Goal: Task Accomplishment & Management: Manage account settings

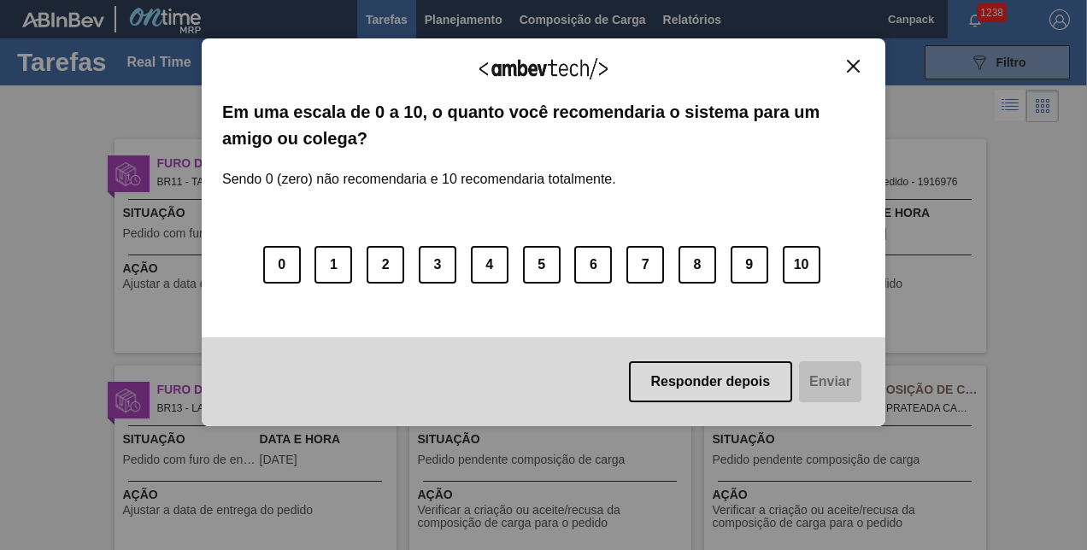
click at [843, 62] on button "Close" at bounding box center [853, 66] width 23 height 15
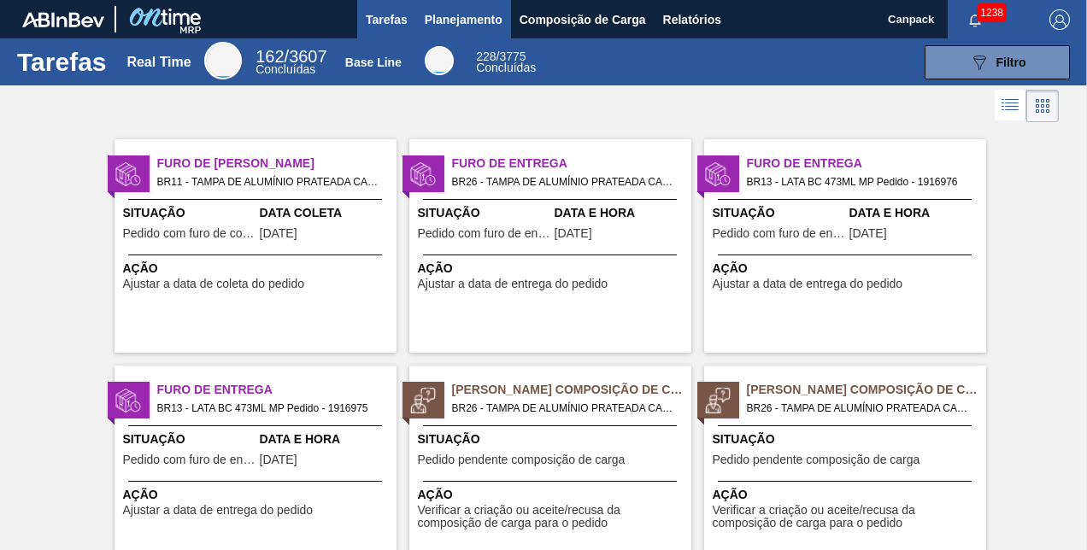
click at [487, 29] on button "Planejamento" at bounding box center [463, 19] width 95 height 38
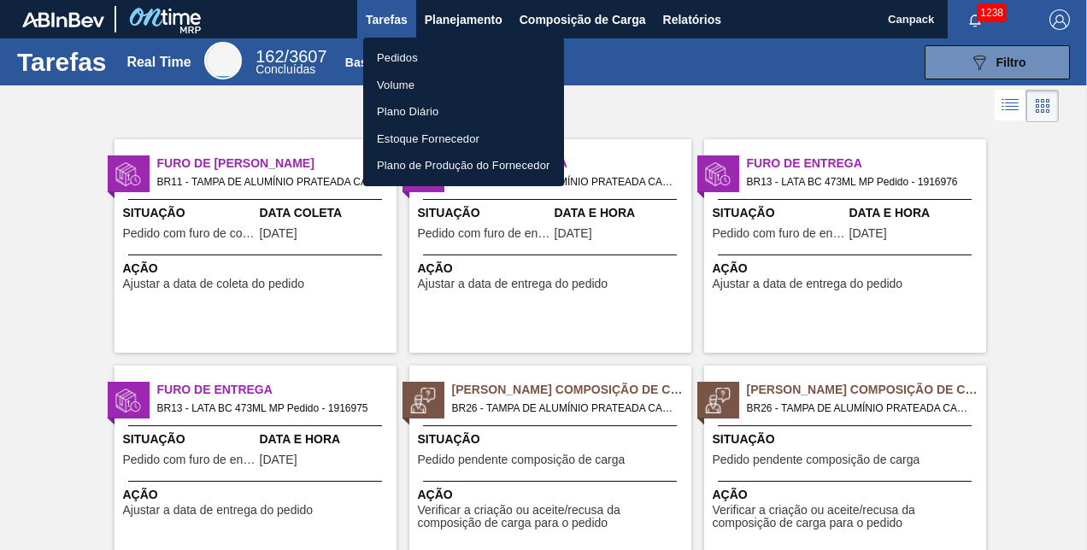
click at [424, 55] on li "Pedidos" at bounding box center [463, 57] width 201 height 27
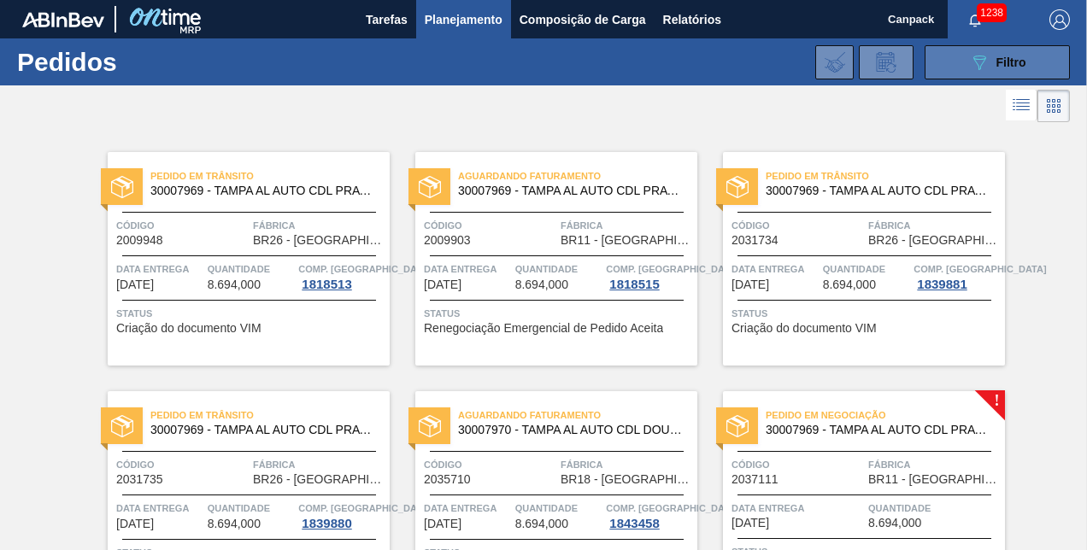
click at [965, 63] on button "089F7B8B-B2A5-4AFE-B5C0-19BA573D28AC Filtro" at bounding box center [997, 62] width 145 height 34
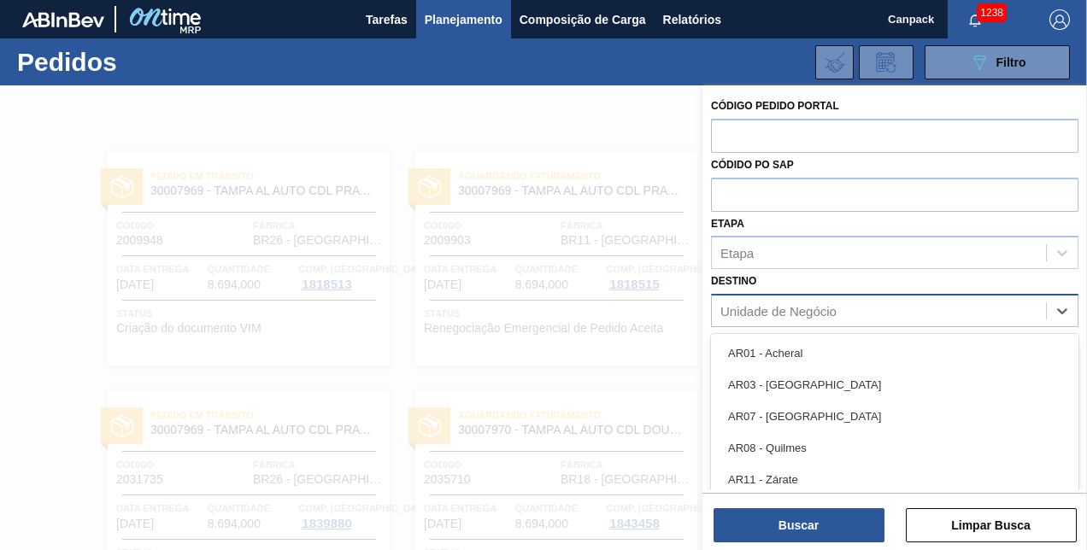
scroll to position [46, 0]
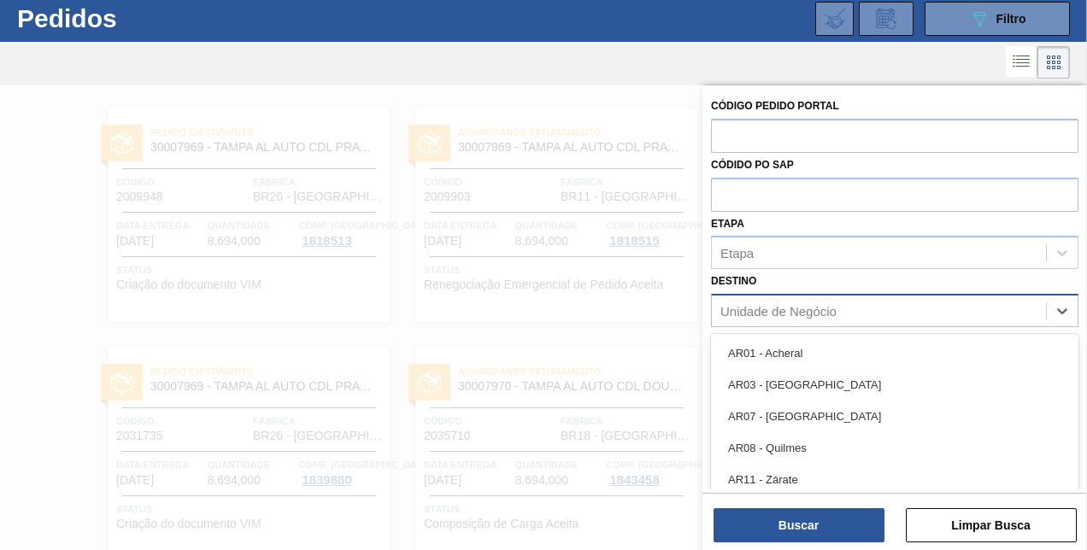
click at [772, 310] on div "Unidade de Negócio" at bounding box center [779, 311] width 116 height 15
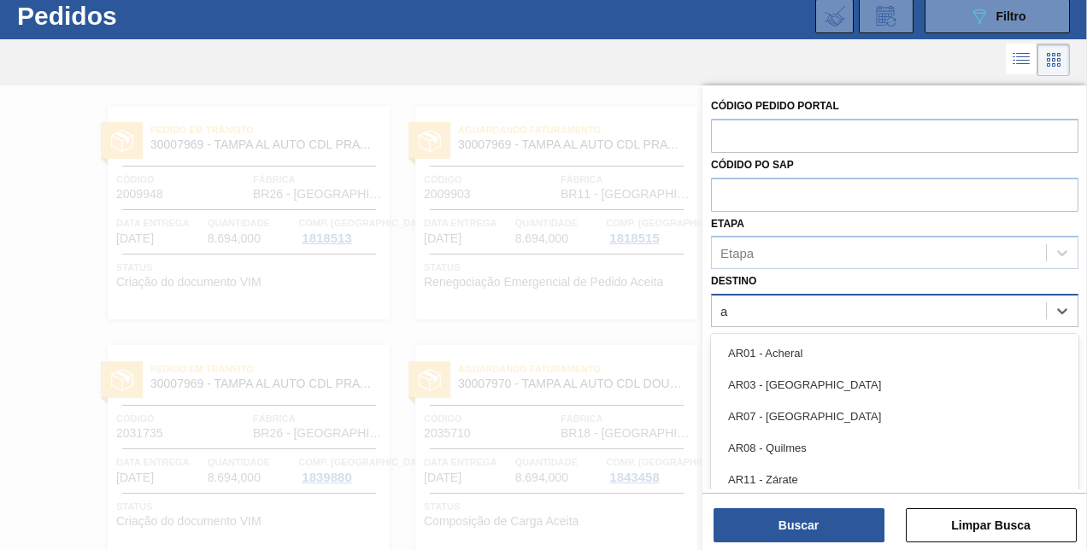
type input "aq"
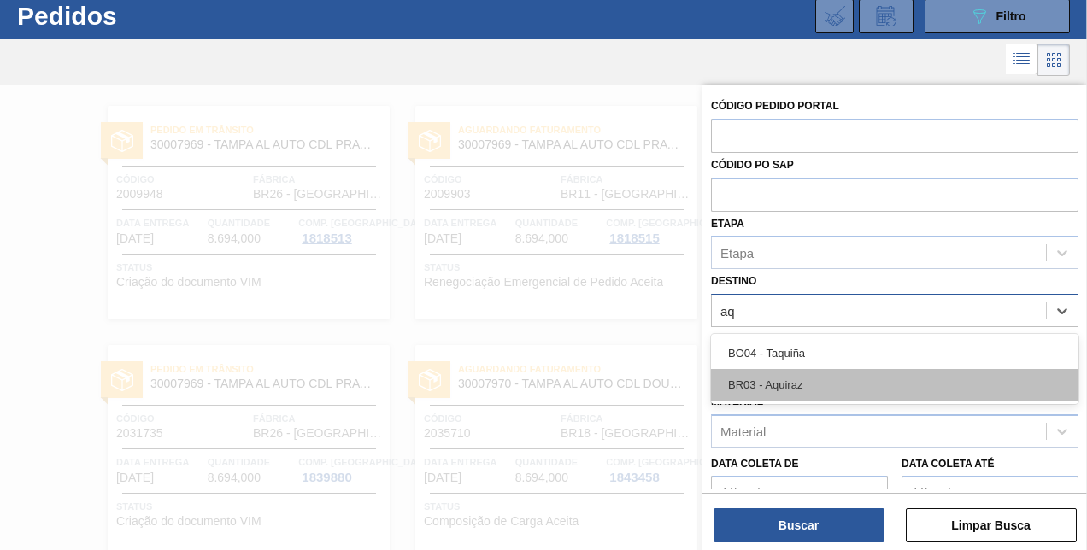
click at [798, 377] on div "BR03 - Aquiraz" at bounding box center [895, 385] width 368 height 32
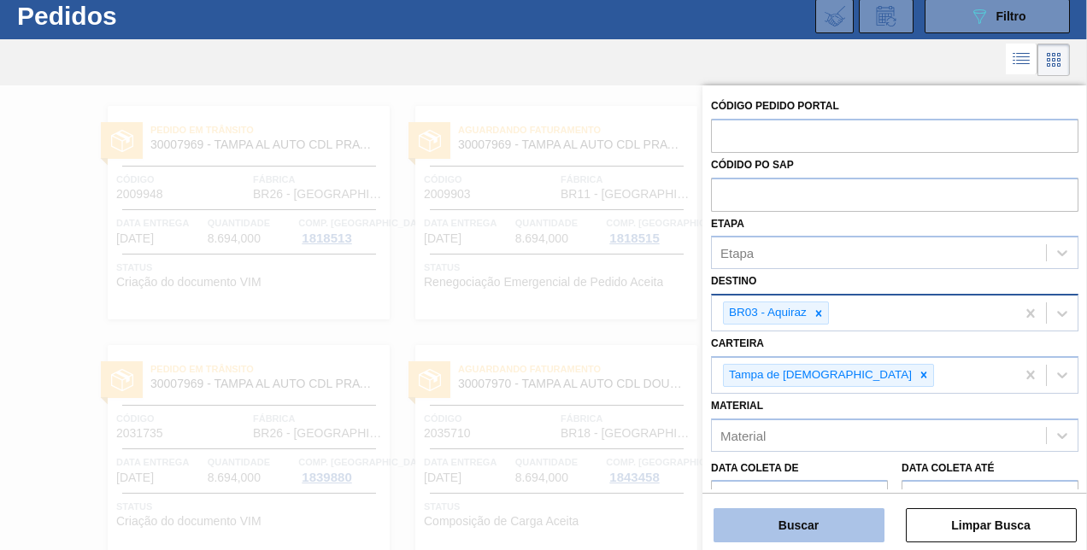
click at [798, 518] on button "Buscar" at bounding box center [799, 526] width 171 height 34
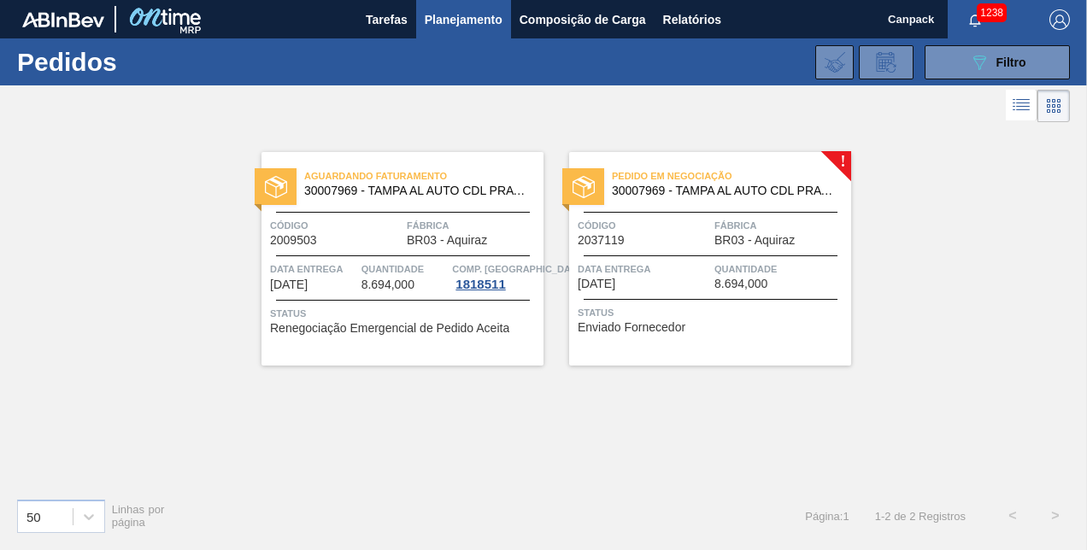
scroll to position [0, 0]
click at [662, 198] on div "Pedido em Negociação 30007969 - TAMPA AL AUTO CDL PRATA CANPACK" at bounding box center [710, 184] width 282 height 38
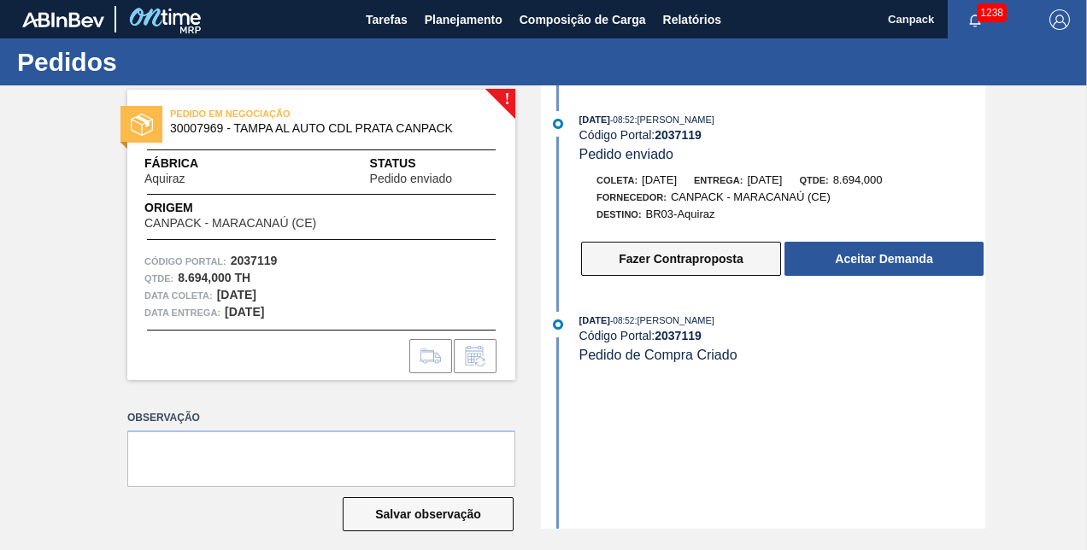
click at [710, 270] on button "Fazer Contraproposta" at bounding box center [681, 259] width 200 height 34
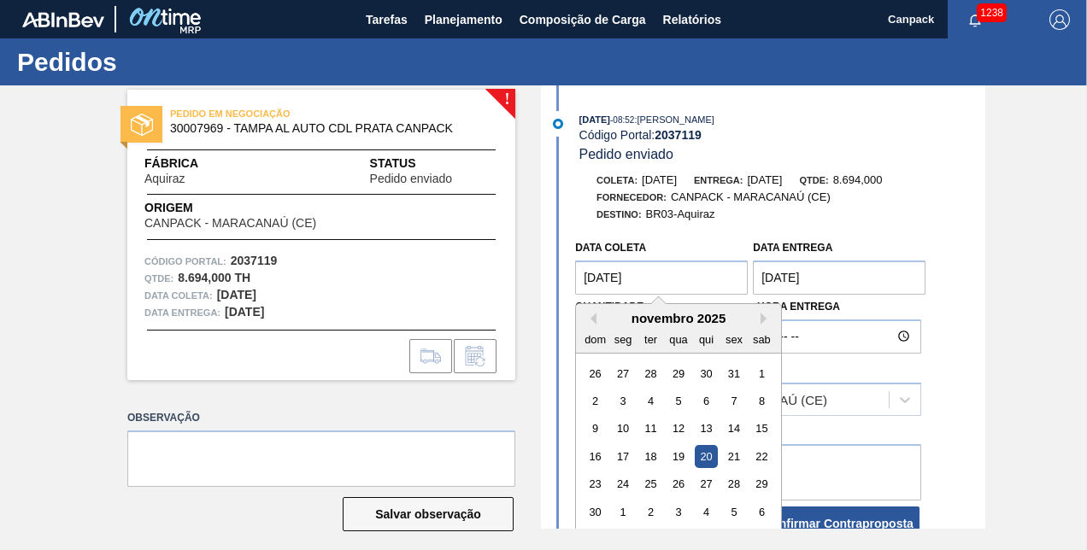
drag, startPoint x: 675, startPoint y: 281, endPoint x: 557, endPoint y: 276, distance: 118.1
click at [557, 276] on div "Data coleta 20/11/2025 Previous Month Next Month novembro 2025 dom seg ter qua …" at bounding box center [765, 387] width 440 height 311
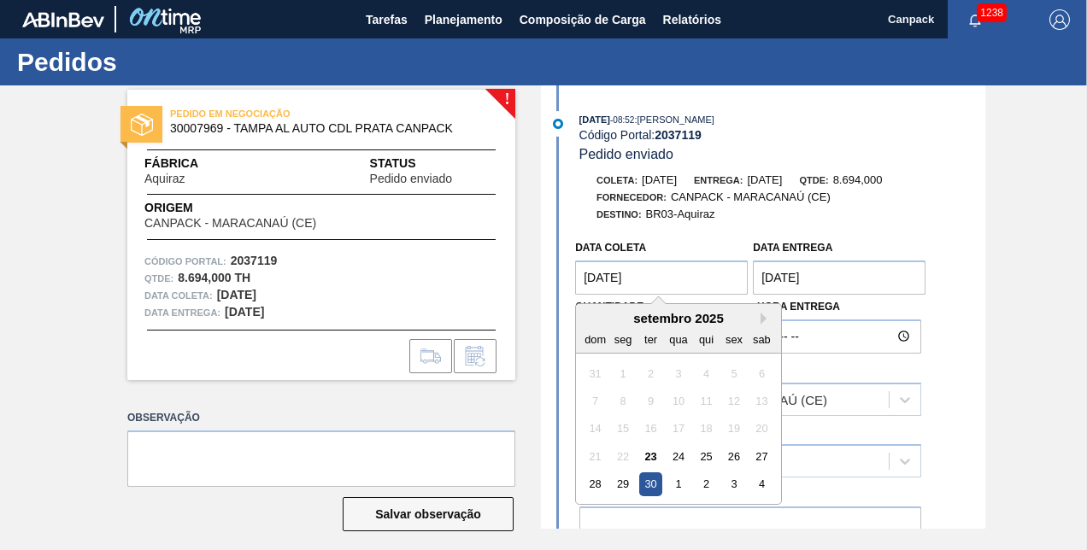
type coleta "30/09/2025"
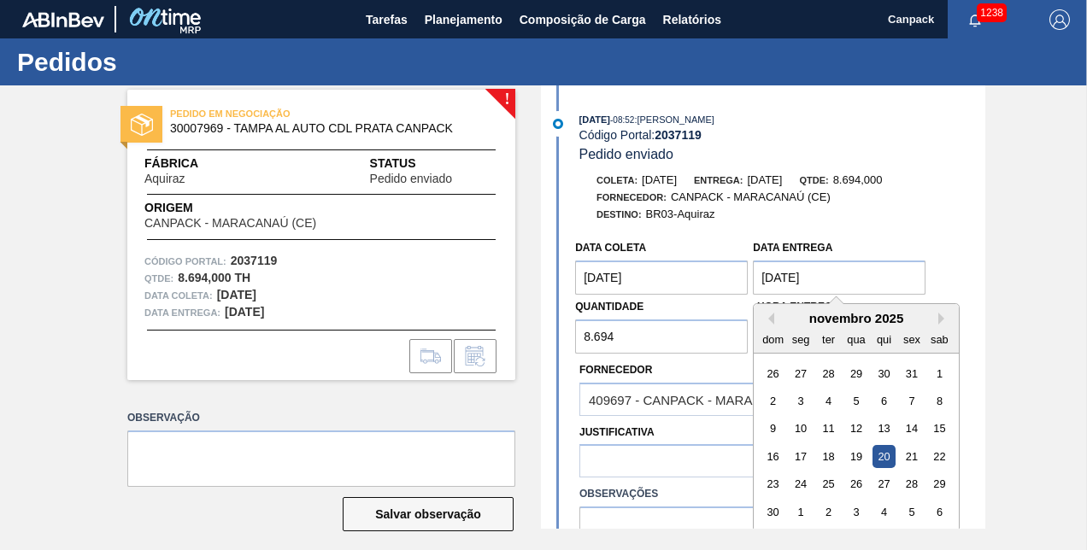
click at [855, 284] on entrega "20/11/2025" at bounding box center [839, 278] width 173 height 34
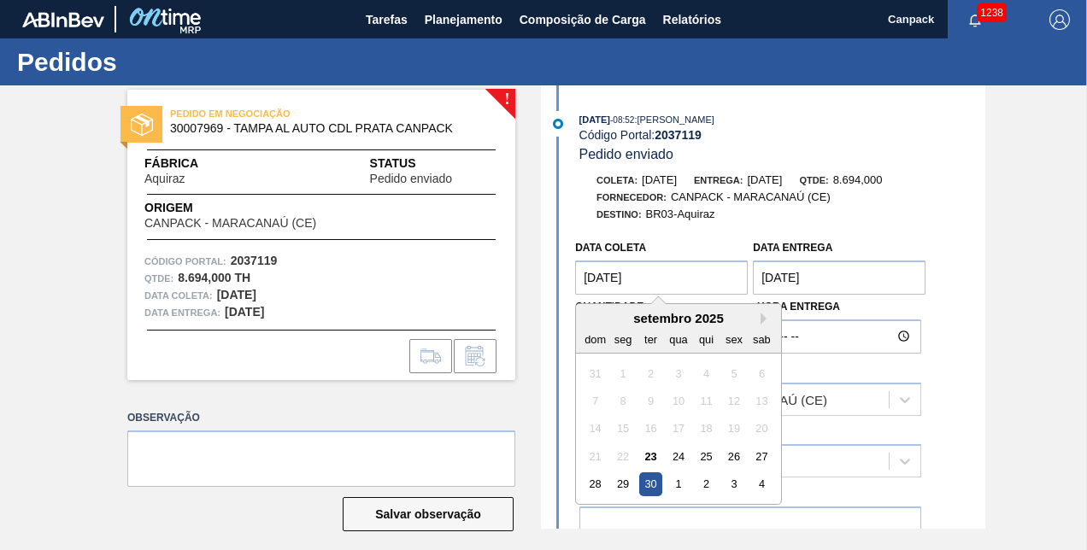
drag, startPoint x: 684, startPoint y: 277, endPoint x: 583, endPoint y: 281, distance: 101.0
click at [583, 281] on coleta "30/09/2025" at bounding box center [661, 278] width 173 height 34
click at [862, 274] on entrega "20/11/2025" at bounding box center [839, 278] width 173 height 34
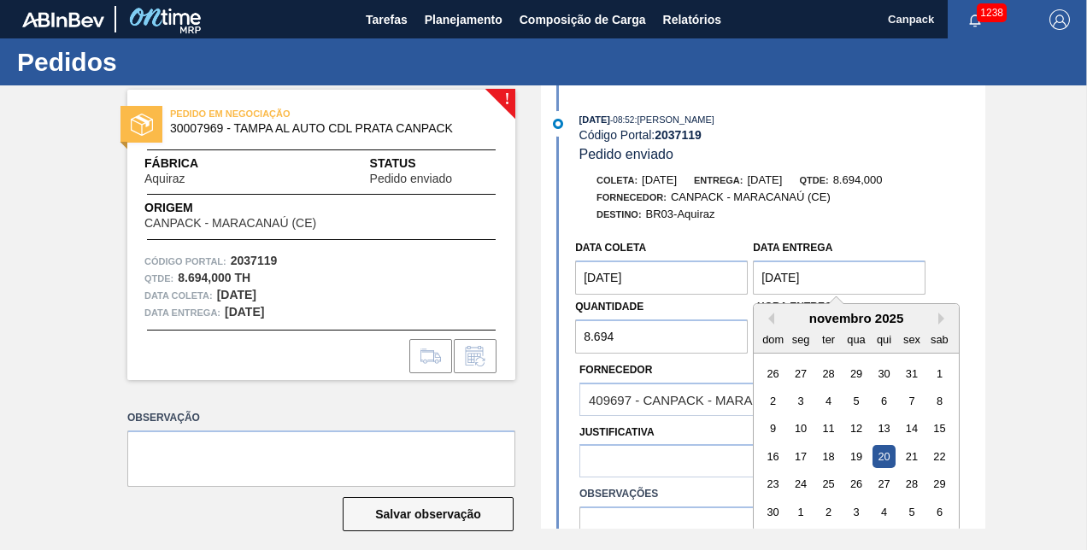
click at [862, 274] on entrega "20/11/2025" at bounding box center [839, 278] width 173 height 34
type entrega "2"
paste entrega "30/09/2025"
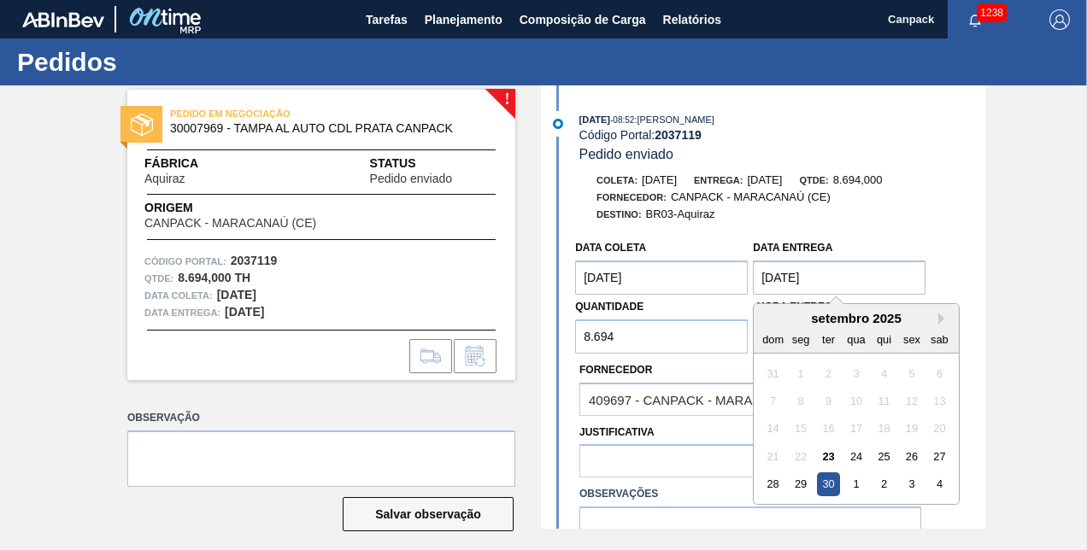
type entrega "30/09/2025"
click at [831, 489] on div "30" at bounding box center [828, 484] width 23 height 23
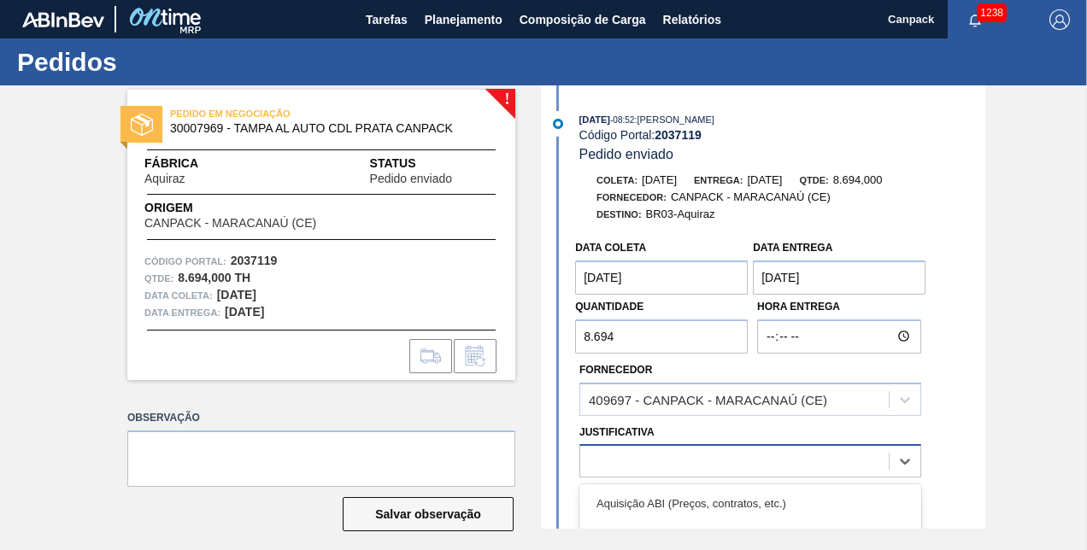
click at [734, 462] on div at bounding box center [751, 460] width 342 height 33
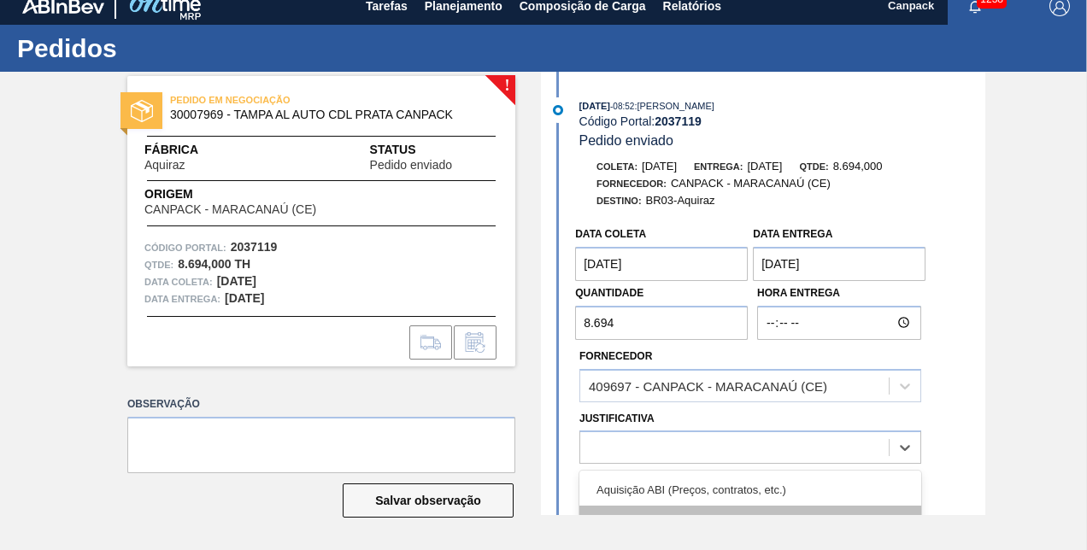
scroll to position [171, 0]
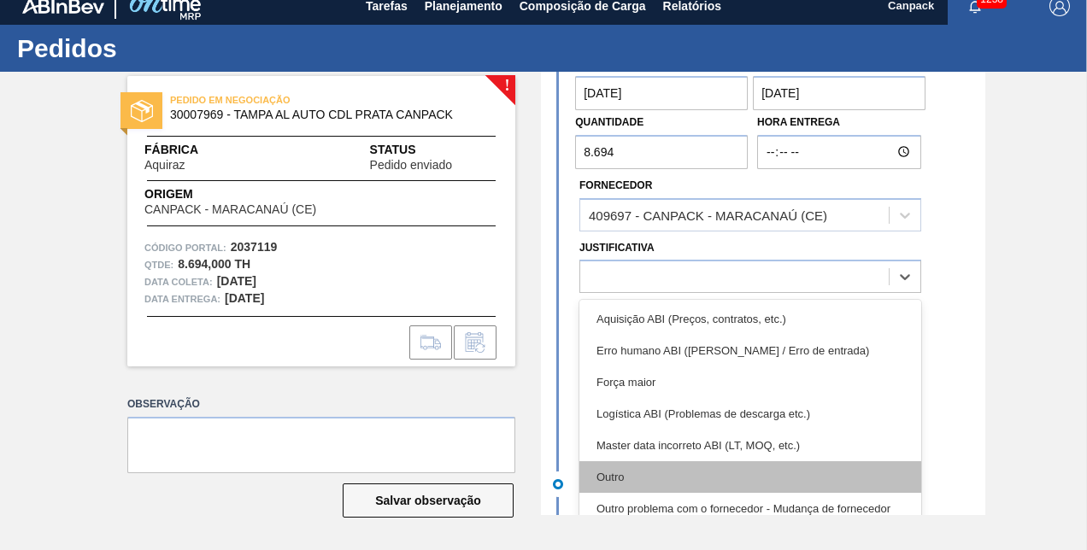
click at [618, 468] on div "Outro" at bounding box center [751, 478] width 342 height 32
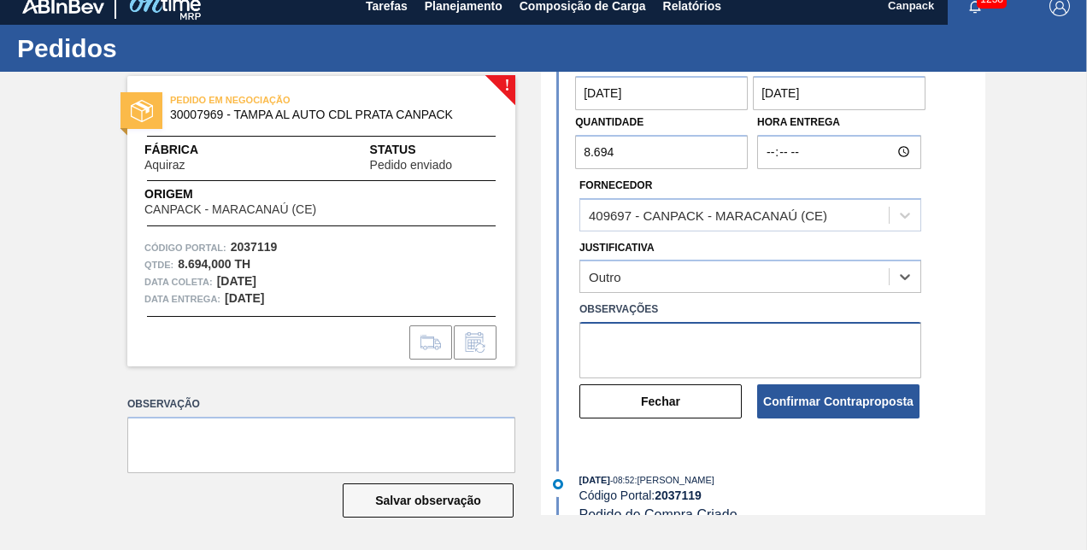
click at [653, 350] on textarea at bounding box center [751, 350] width 342 height 56
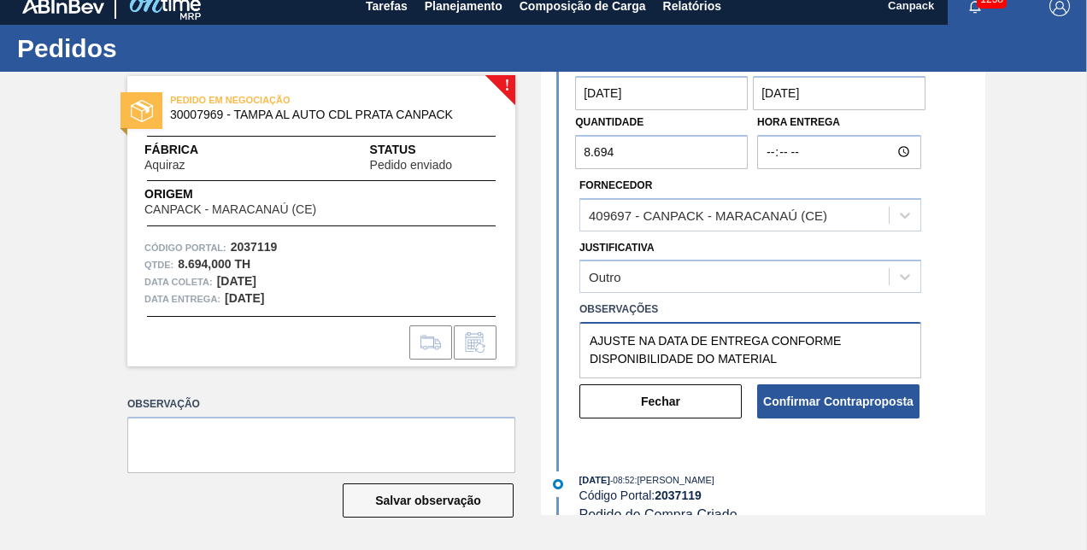
scroll to position [198, 0]
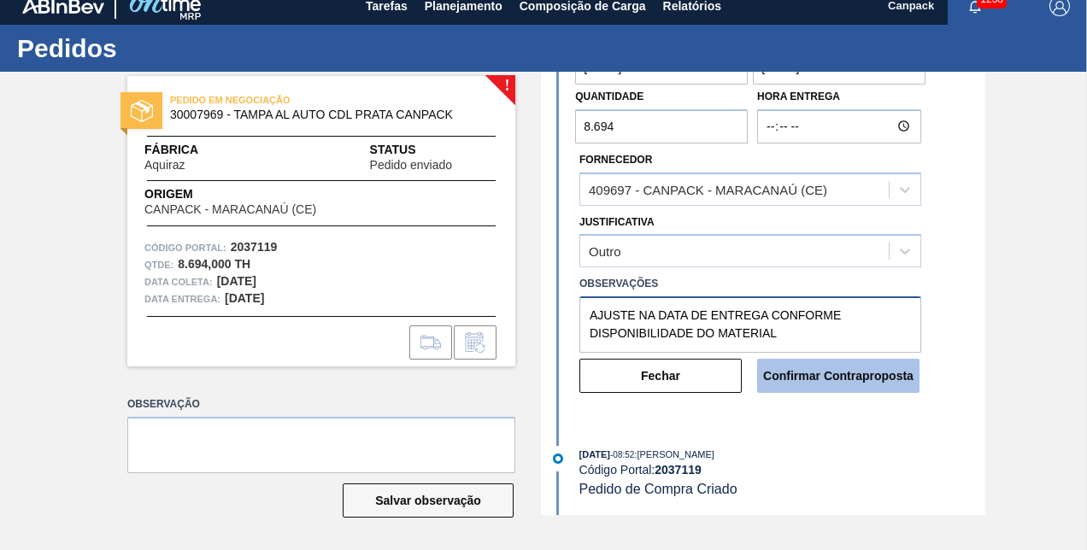
type textarea "AJUSTE NA DATA DE ENTREGA CONFORME DISPONIBILIDADE DO MATERIAL"
click at [827, 385] on button "Confirmar Contraproposta" at bounding box center [838, 376] width 162 height 34
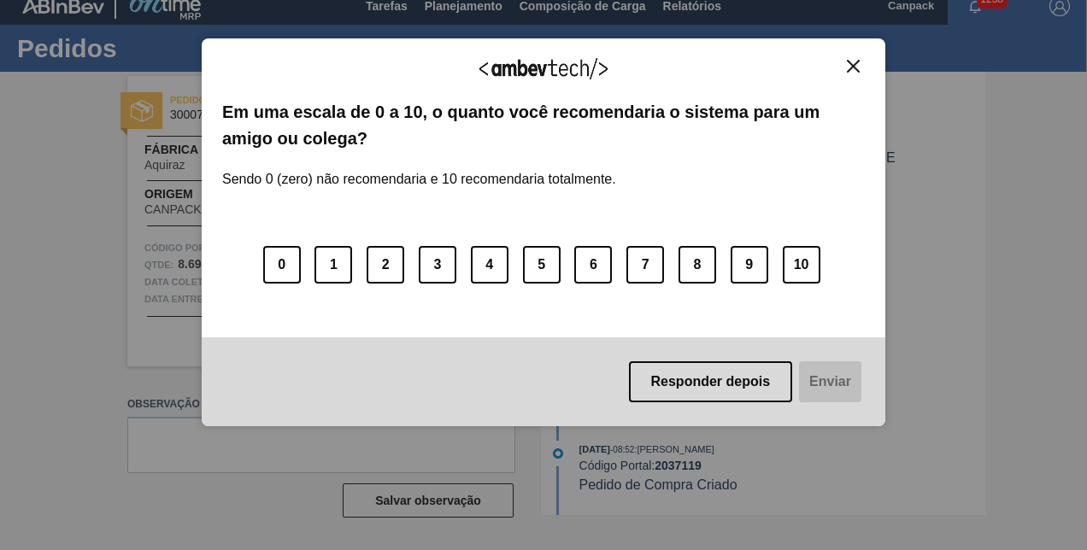
scroll to position [0, 0]
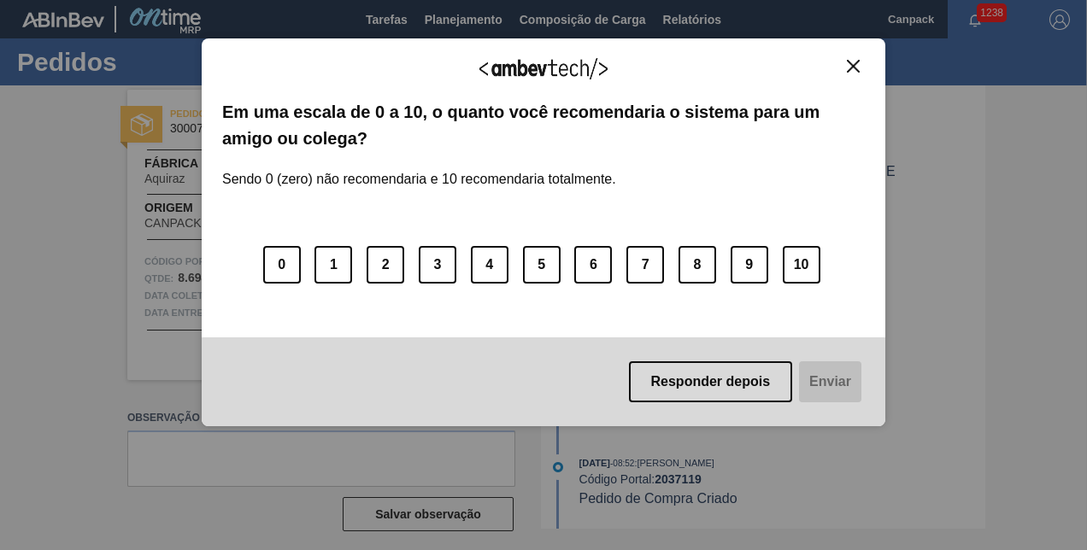
click at [850, 64] on img "Close" at bounding box center [853, 66] width 13 height 13
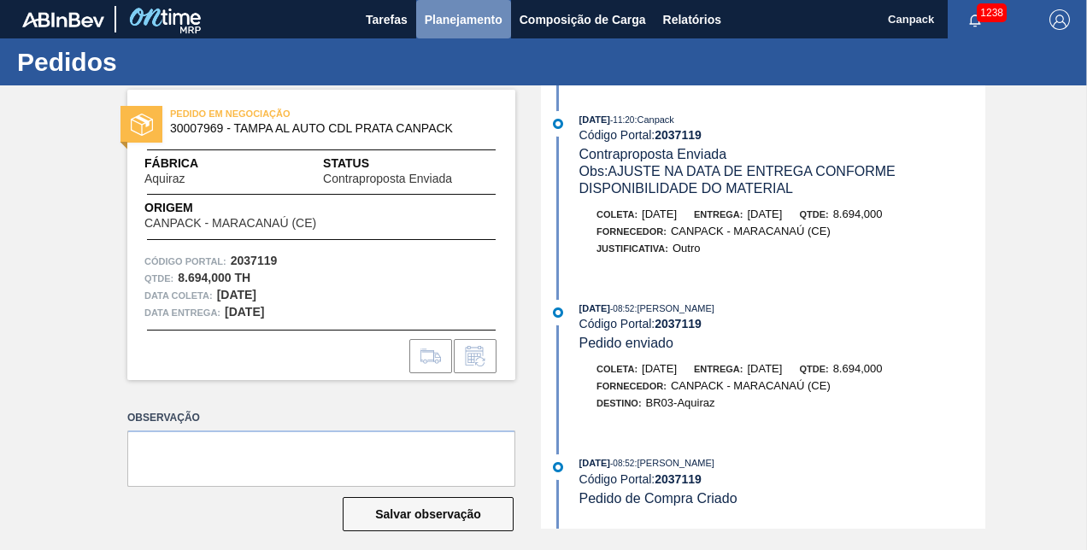
click at [479, 29] on span "Planejamento" at bounding box center [464, 19] width 78 height 21
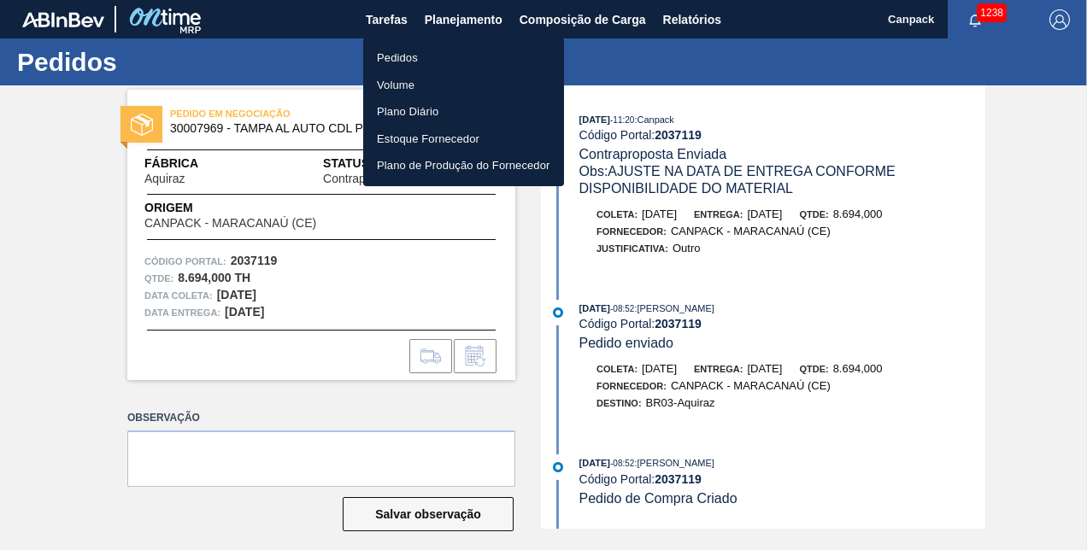
click at [421, 53] on li "Pedidos" at bounding box center [463, 57] width 201 height 27
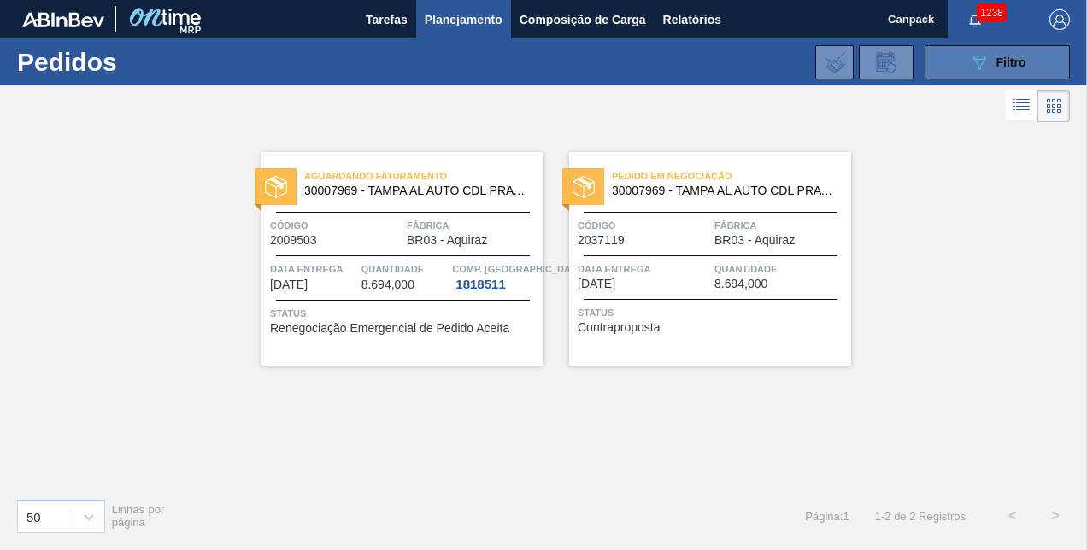
click at [997, 71] on div "089F7B8B-B2A5-4AFE-B5C0-19BA573D28AC Filtro" at bounding box center [997, 62] width 57 height 21
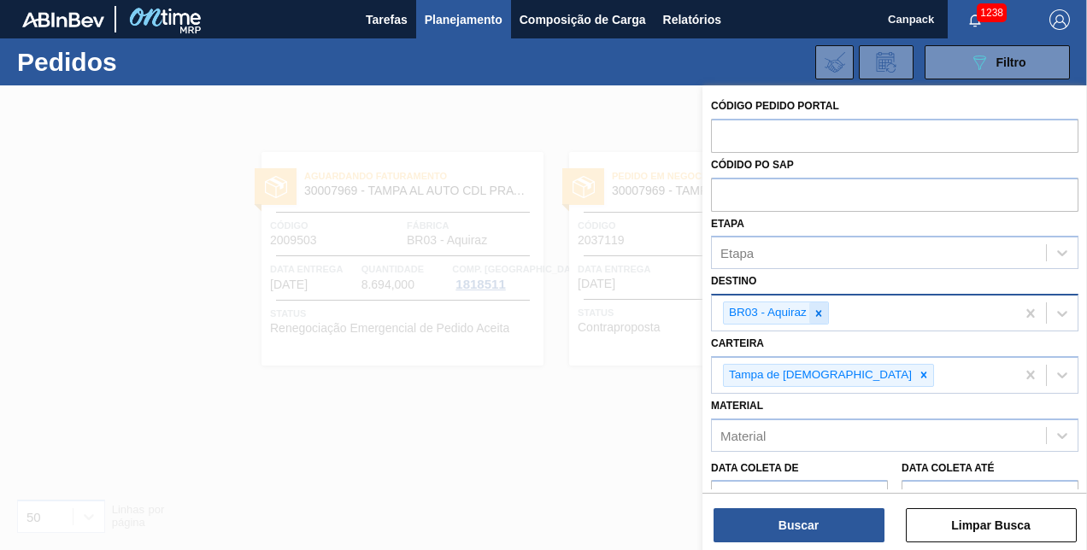
click at [821, 308] on icon at bounding box center [819, 314] width 12 height 12
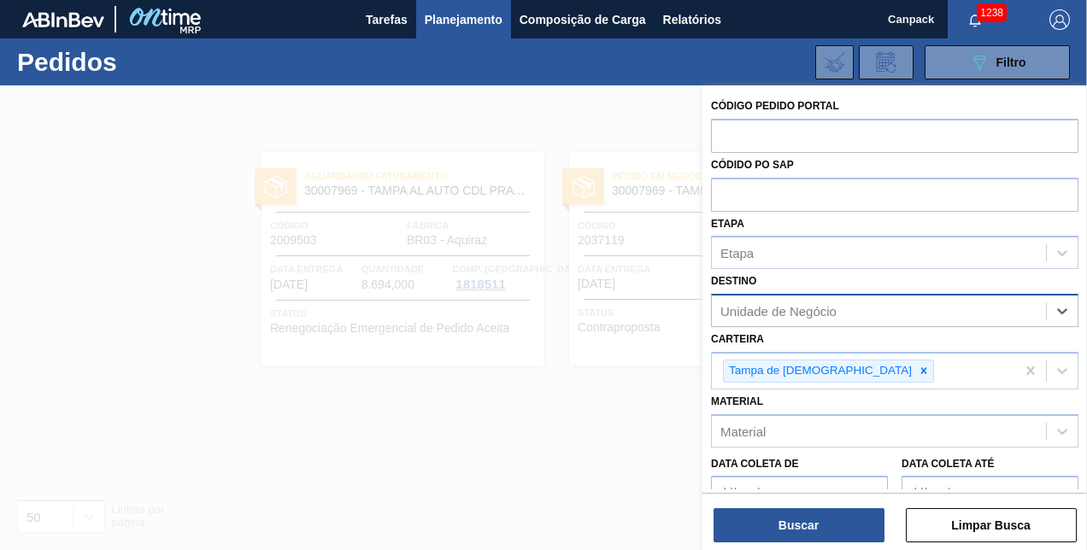
click at [814, 311] on div "Unidade de Negócio" at bounding box center [779, 311] width 116 height 15
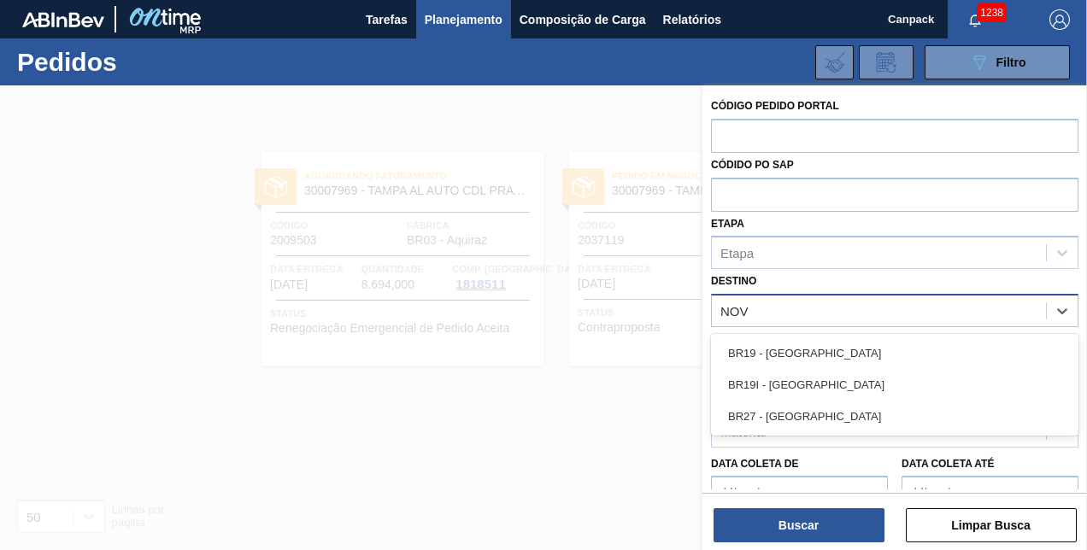
type input "NOVA"
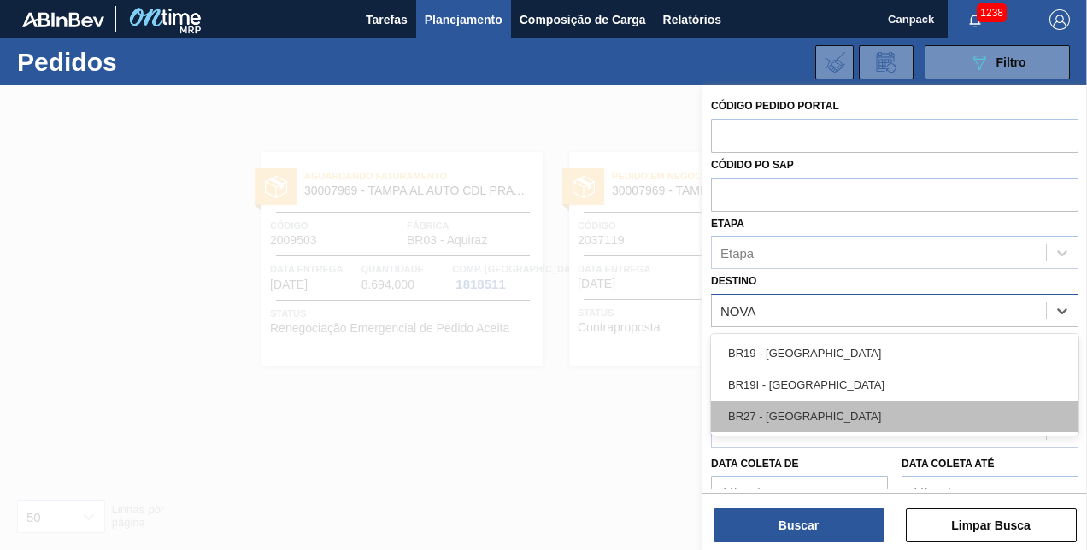
click at [839, 409] on div "BR27 - Nova Minas" at bounding box center [895, 417] width 368 height 32
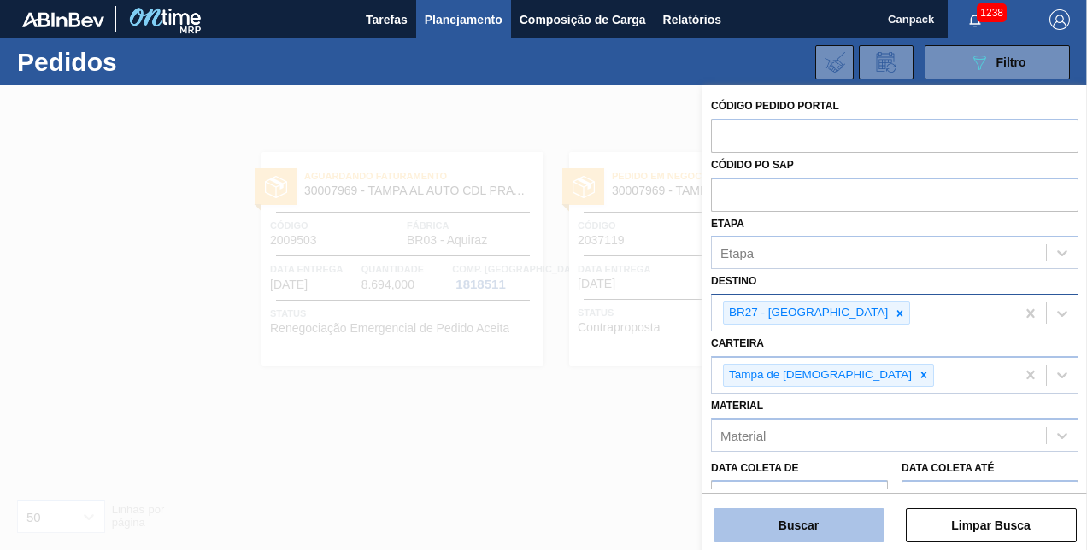
click at [809, 527] on button "Buscar" at bounding box center [799, 526] width 171 height 34
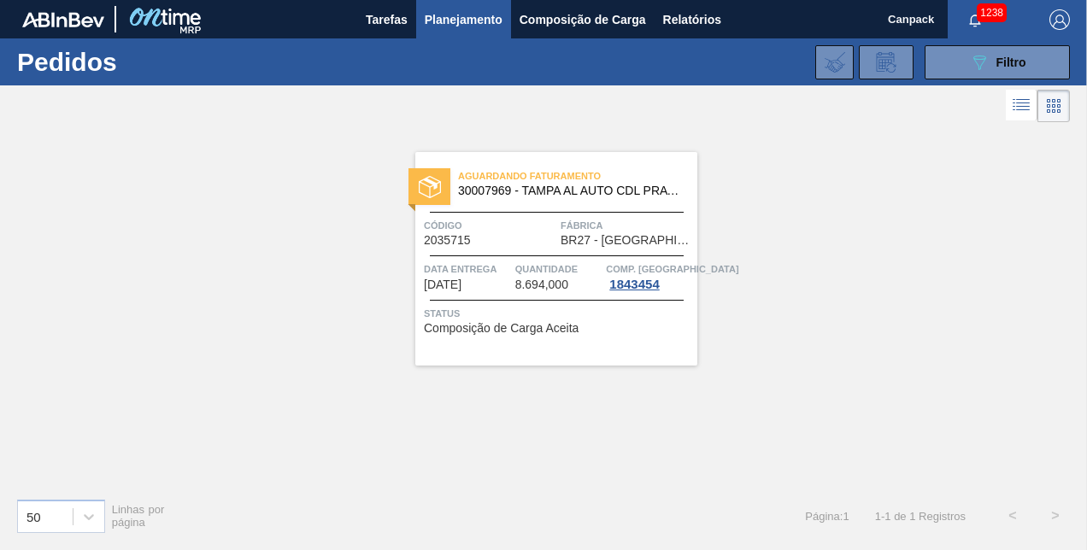
click at [845, 178] on div "Aguardando Faturamento 30007969 - TAMPA AL AUTO CDL PRATA CANPACK Código 203571…" at bounding box center [543, 306] width 1087 height 358
click at [1003, 68] on div "089F7B8B-B2A5-4AFE-B5C0-19BA573D28AC Filtro" at bounding box center [997, 62] width 57 height 21
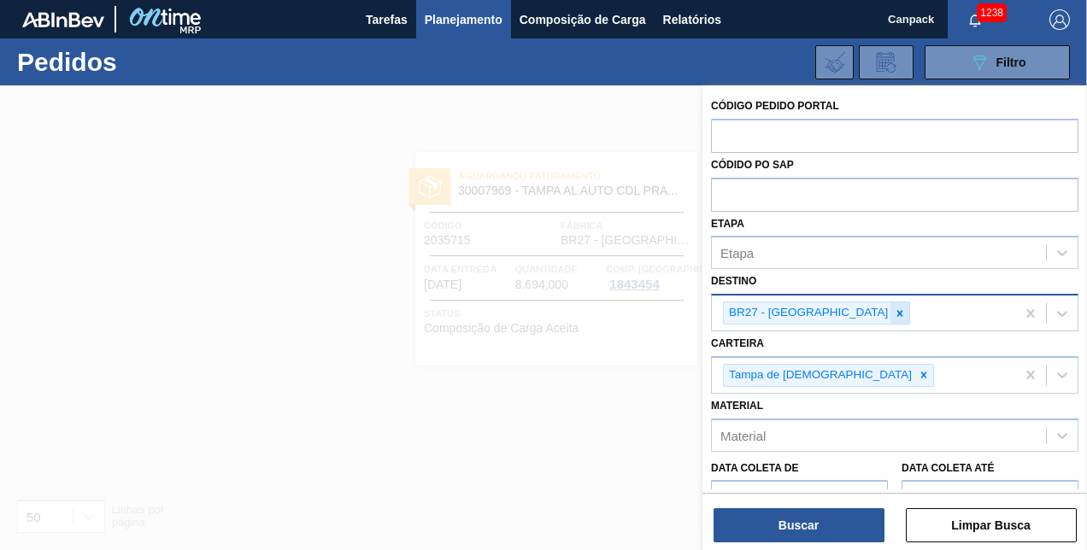
click at [897, 315] on icon at bounding box center [900, 313] width 6 height 6
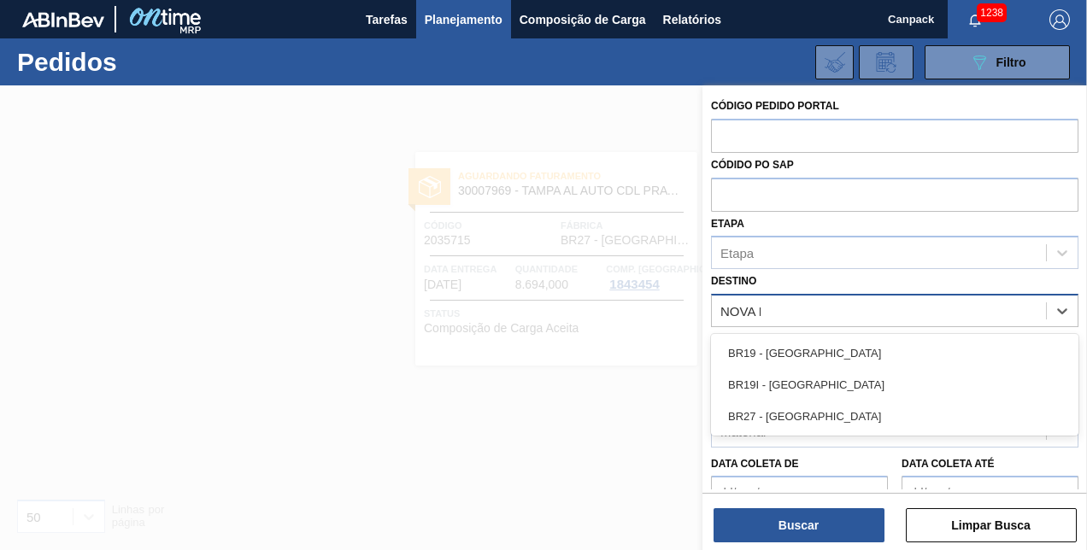
type input "NOVA RI"
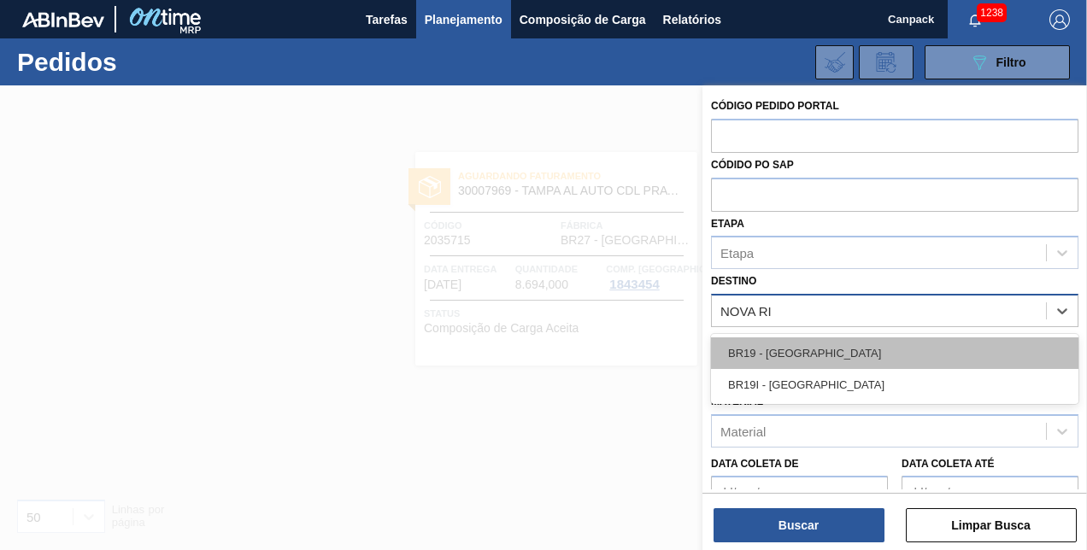
click at [798, 350] on div "BR19 - Nova Rio" at bounding box center [895, 354] width 368 height 32
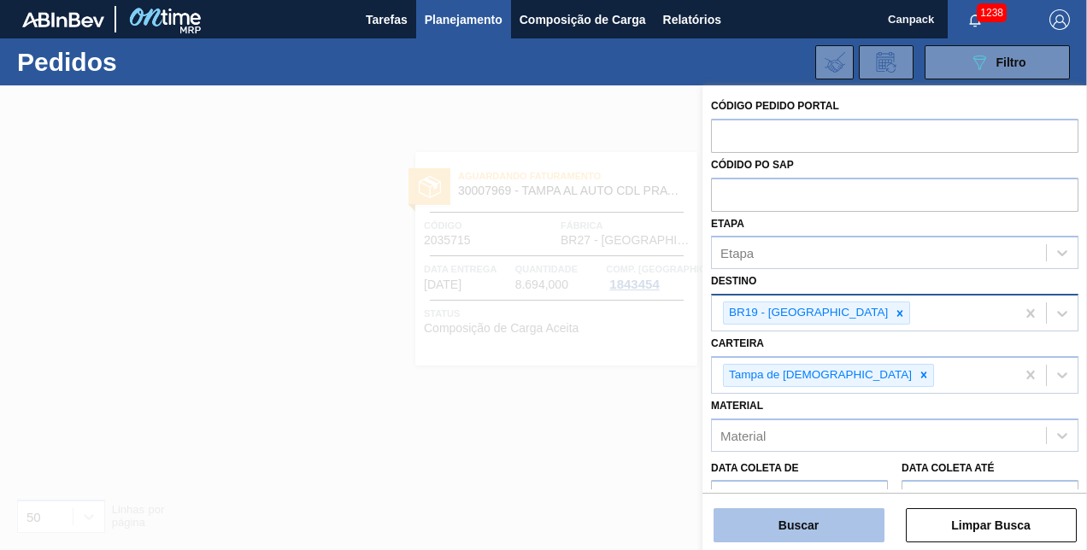
click at [827, 515] on button "Buscar" at bounding box center [799, 526] width 171 height 34
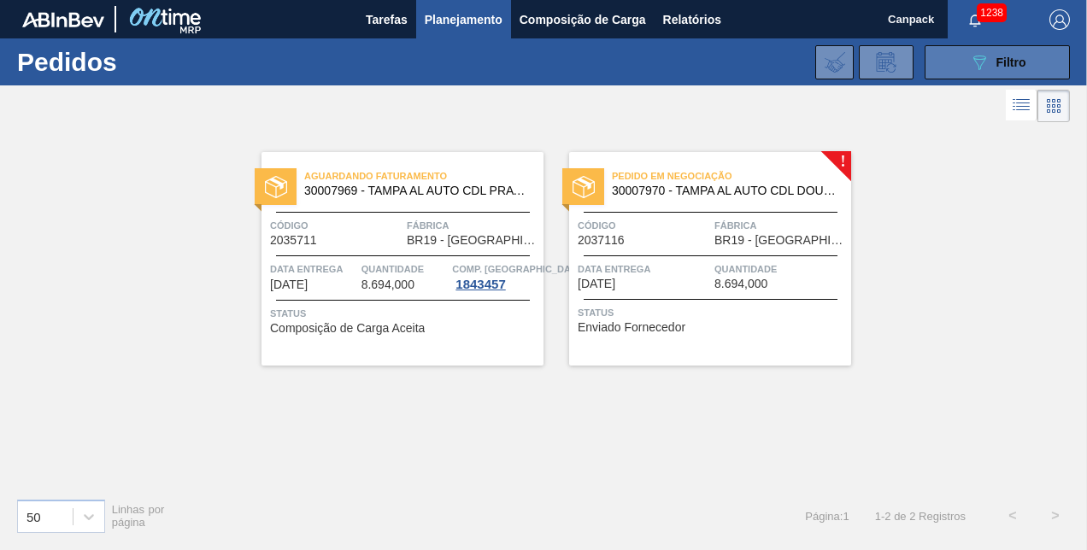
click at [966, 51] on button "089F7B8B-B2A5-4AFE-B5C0-19BA573D28AC Filtro" at bounding box center [997, 62] width 145 height 34
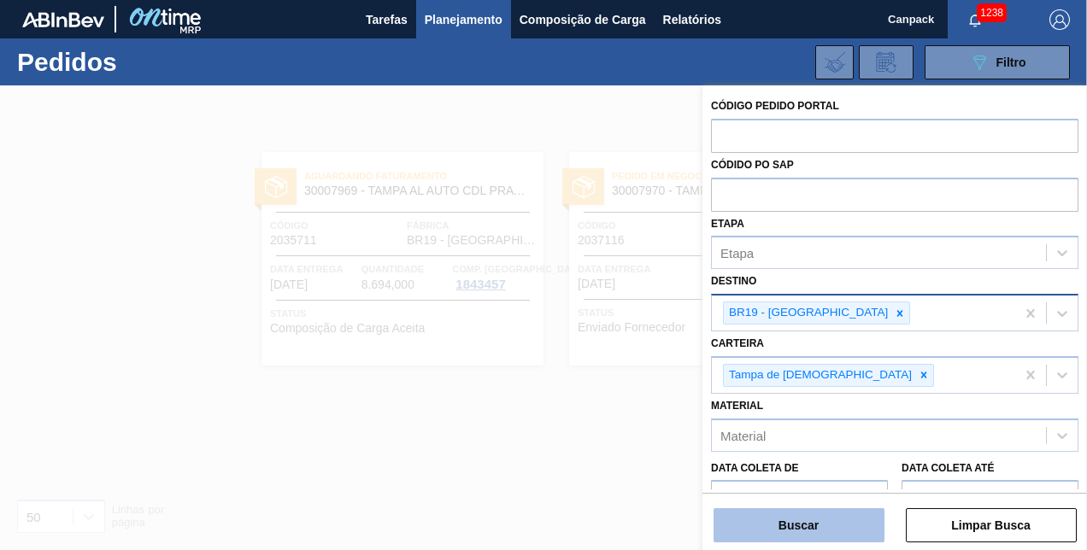
click at [786, 529] on button "Buscar" at bounding box center [799, 526] width 171 height 34
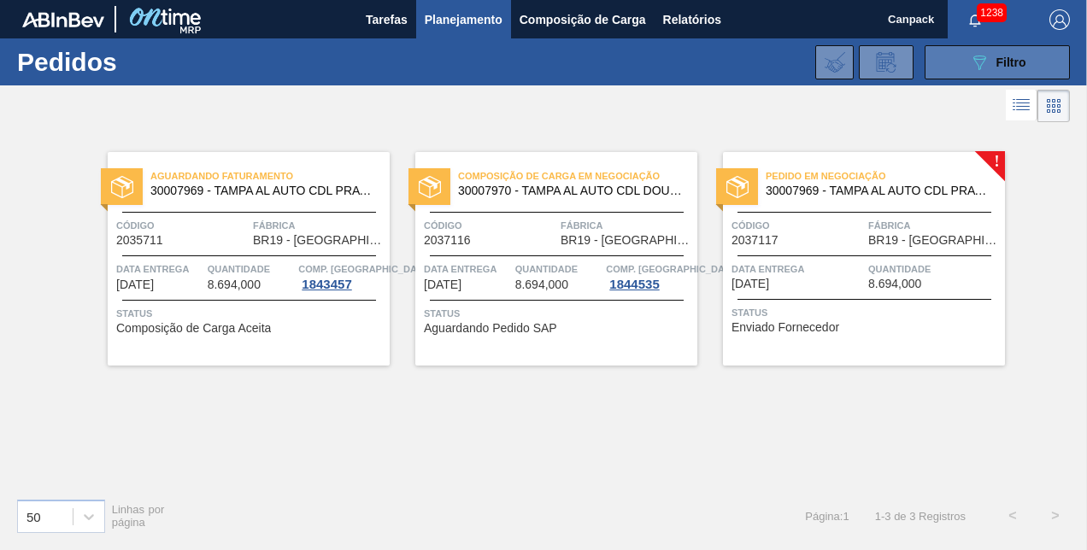
click at [1021, 74] on button "089F7B8B-B2A5-4AFE-B5C0-19BA573D28AC Filtro" at bounding box center [997, 62] width 145 height 34
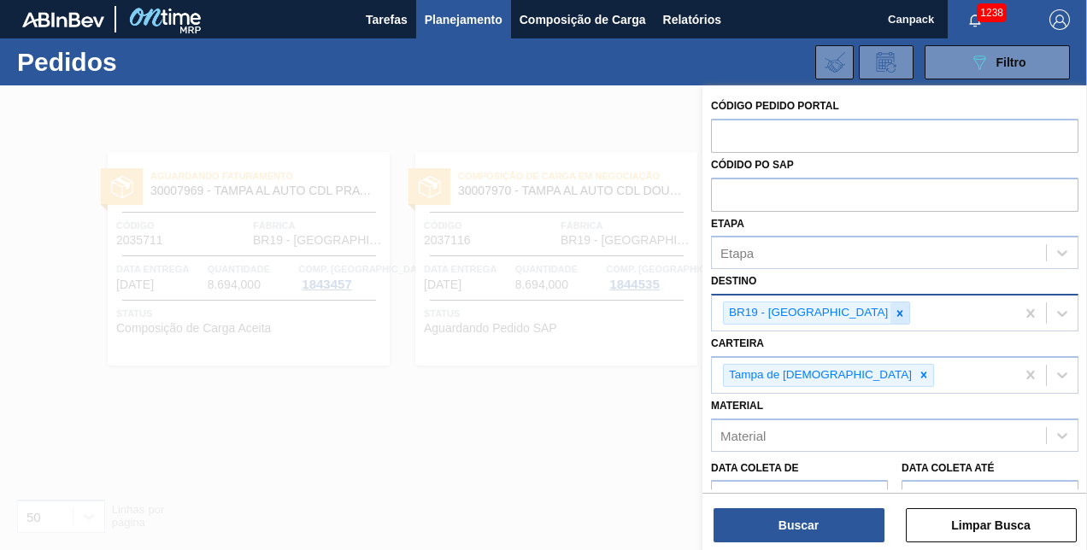
click at [897, 313] on icon at bounding box center [900, 313] width 6 height 6
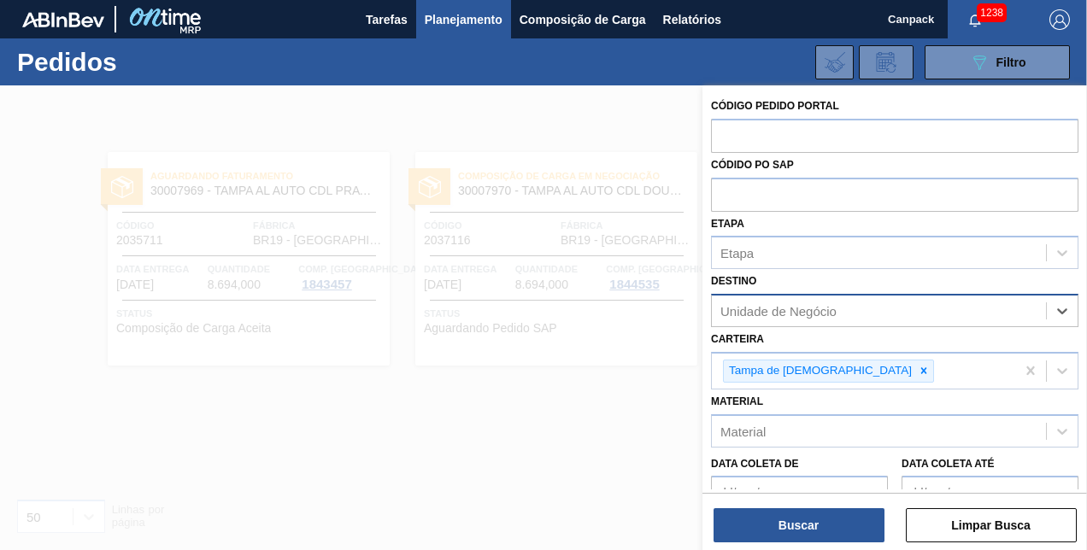
click at [821, 310] on div "Unidade de Negócio" at bounding box center [779, 311] width 116 height 15
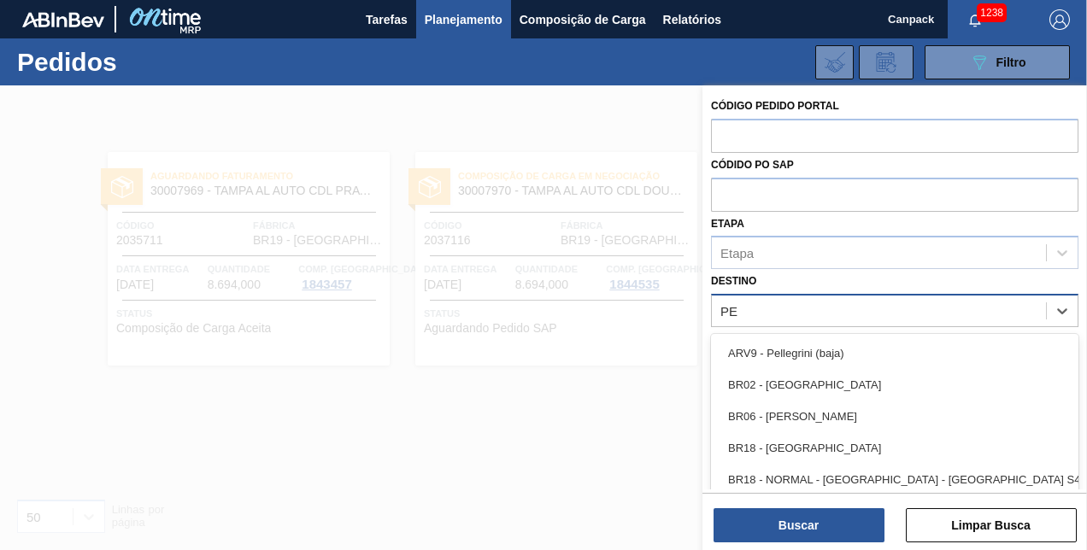
type input "PER"
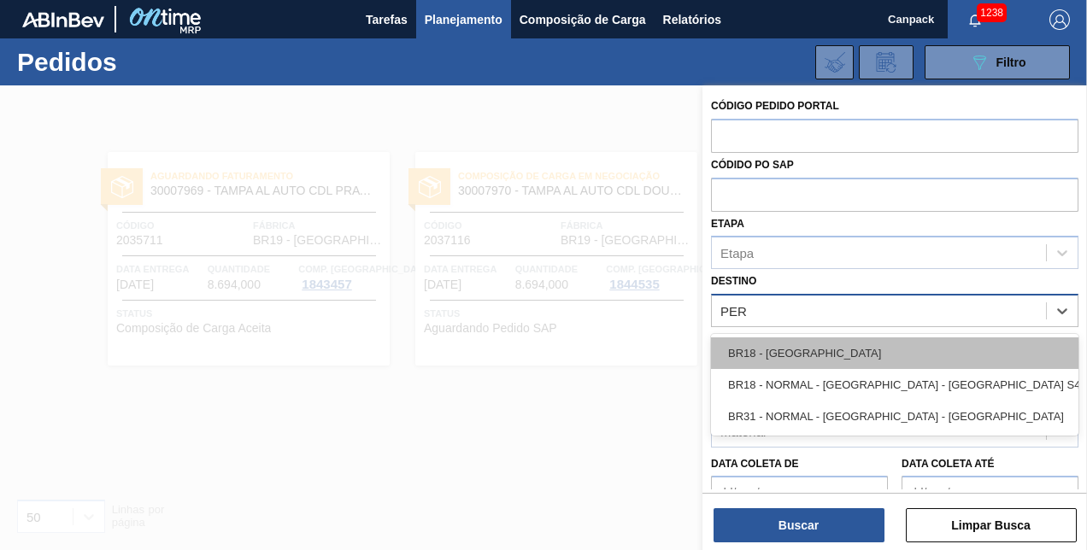
click at [815, 342] on div "BR18 - Pernambuco" at bounding box center [895, 354] width 368 height 32
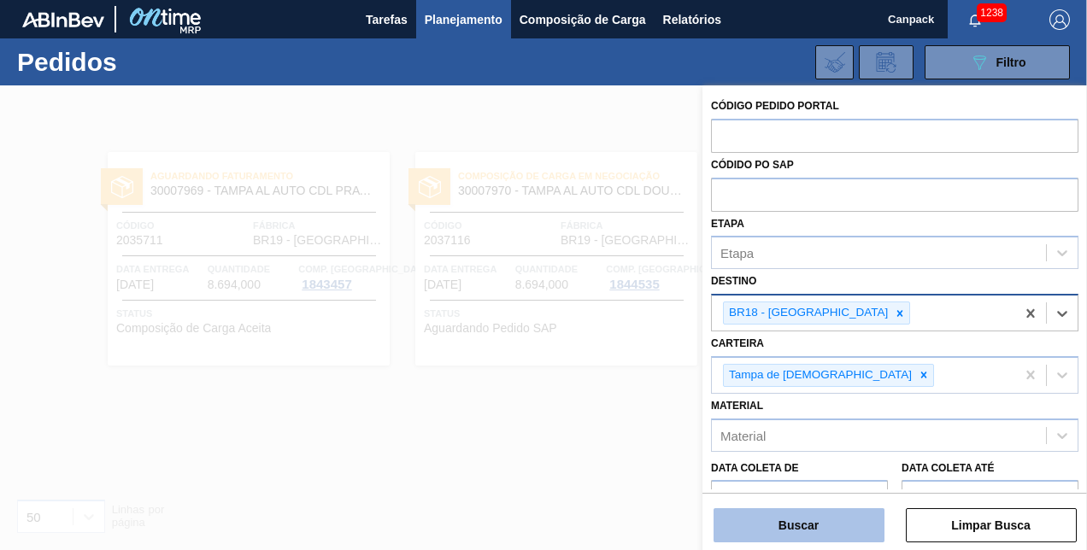
click at [793, 528] on button "Buscar" at bounding box center [799, 526] width 171 height 34
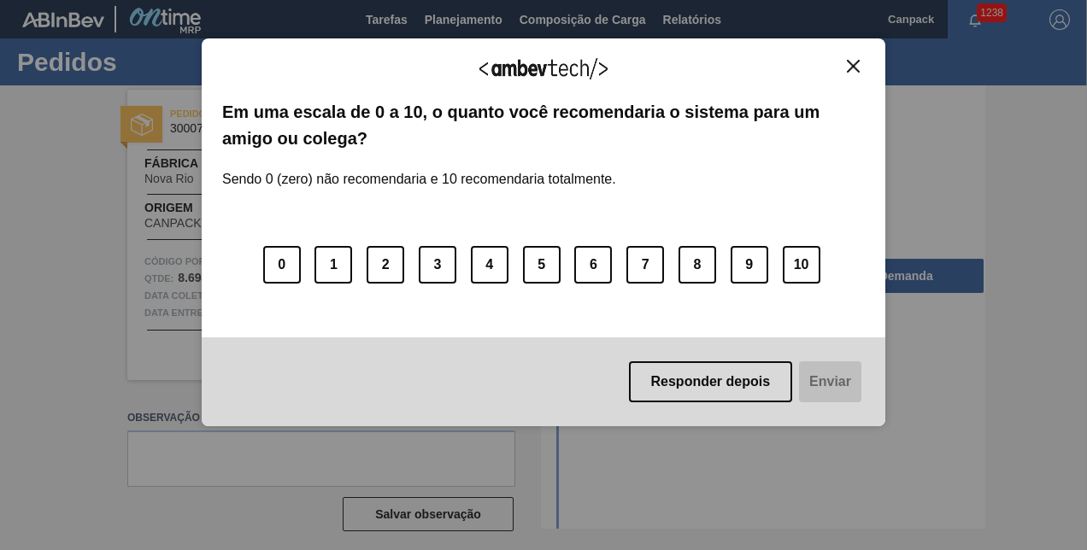
click at [853, 68] on img "Close" at bounding box center [853, 66] width 13 height 13
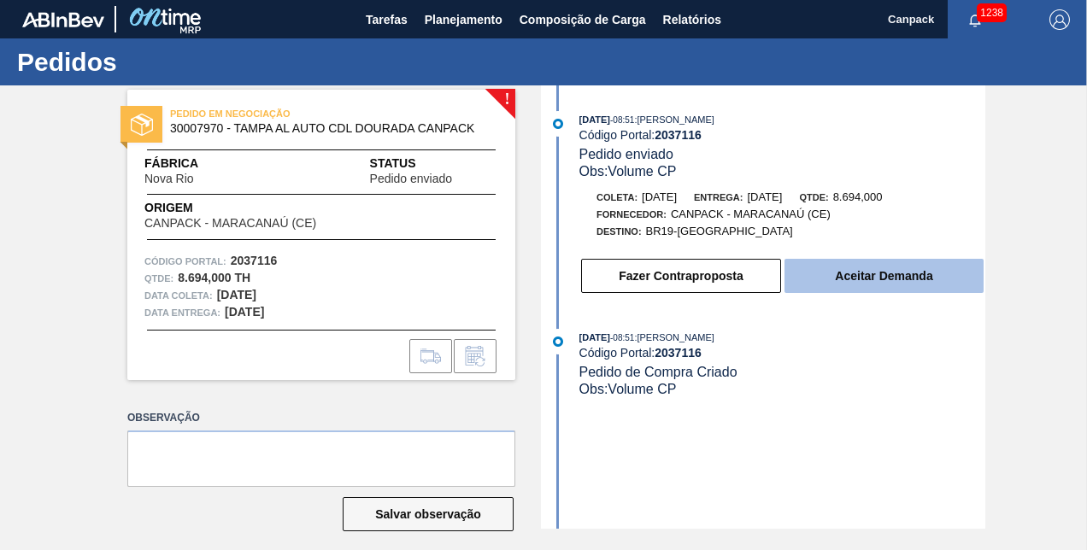
click at [878, 282] on button "Aceitar Demanda" at bounding box center [884, 276] width 199 height 34
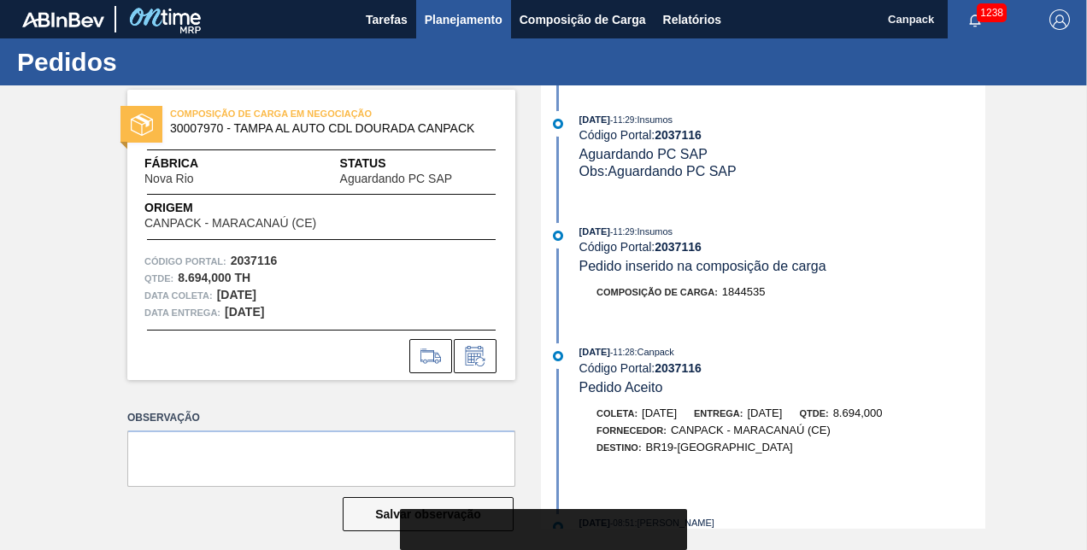
click at [475, 27] on span "Planejamento" at bounding box center [464, 19] width 78 height 21
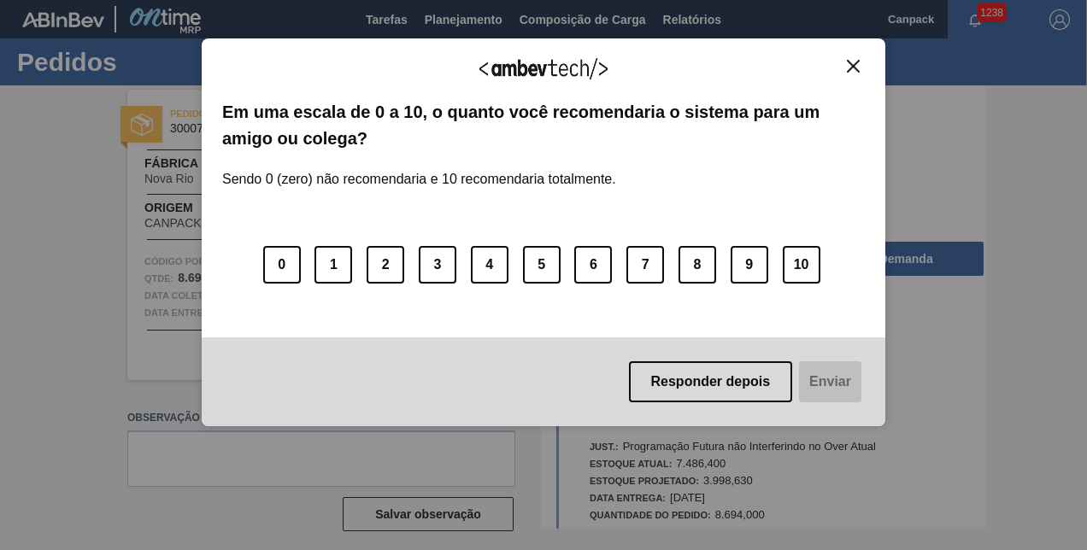
click at [850, 62] on img "Close" at bounding box center [853, 66] width 13 height 13
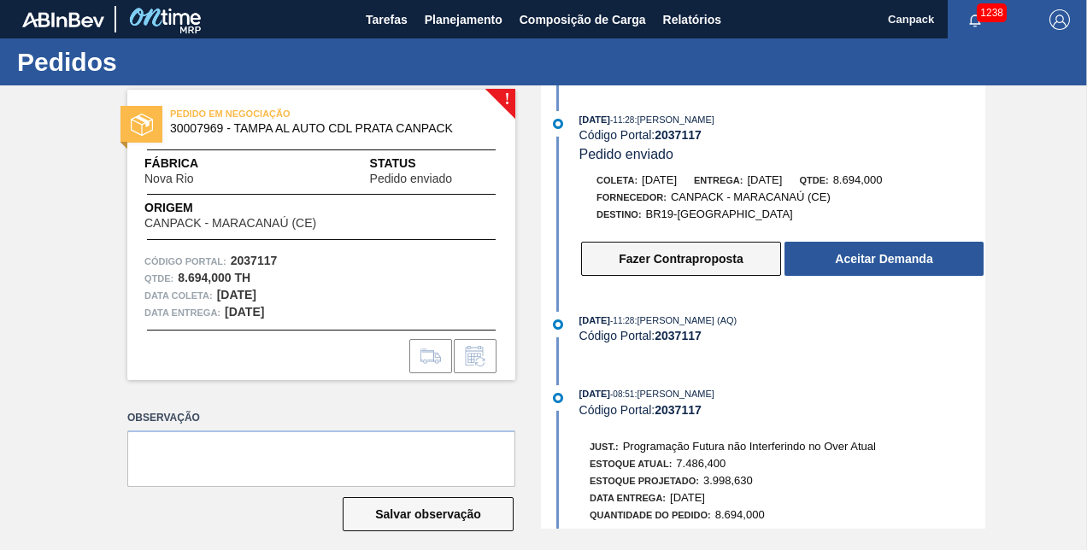
click at [703, 272] on button "Fazer Contraproposta" at bounding box center [681, 259] width 200 height 34
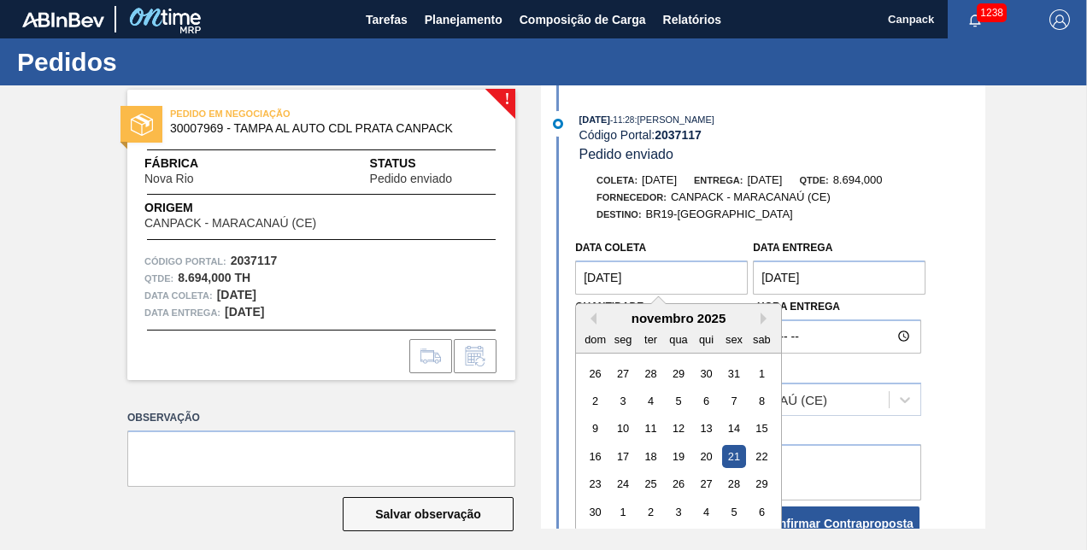
drag, startPoint x: 684, startPoint y: 277, endPoint x: 565, endPoint y: 277, distance: 118.8
click at [565, 277] on div "Data coleta 21/11/2025 Previous Month Next Month novembro 2025 dom seg ter qua …" at bounding box center [765, 387] width 440 height 311
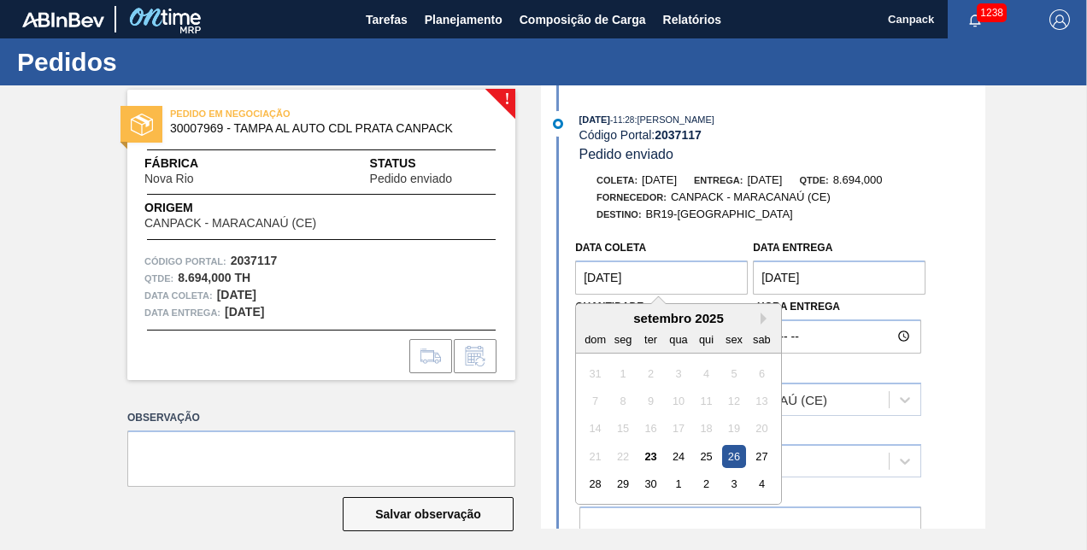
type coleta "[DATE]"
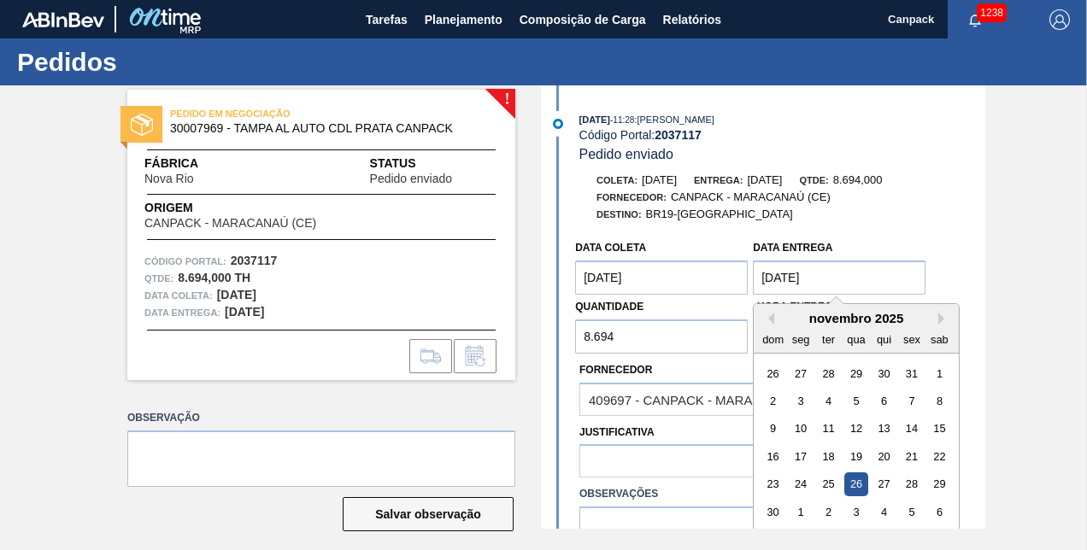
drag, startPoint x: 841, startPoint y: 285, endPoint x: 739, endPoint y: 278, distance: 102.0
click at [739, 278] on div "Data coleta 26/09/2025 Data entrega 26/11/2025 Previous Month Next Month novemb…" at bounding box center [751, 293] width 356 height 122
type entrega "01/10/2025"
click at [892, 209] on div "Destino: BR19-Nova Rio" at bounding box center [783, 214] width 406 height 17
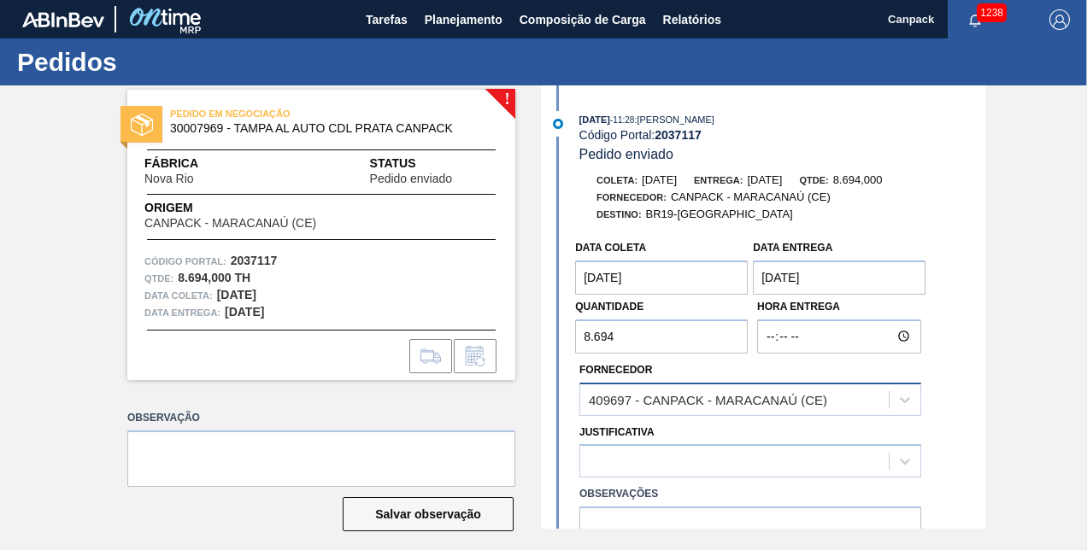
scroll to position [85, 0]
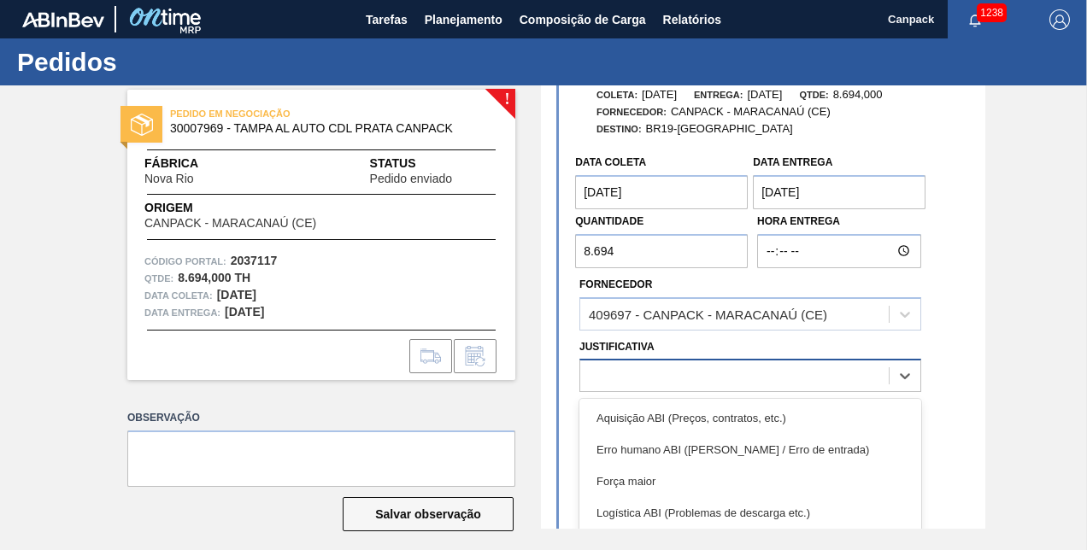
click at [777, 373] on div at bounding box center [734, 376] width 309 height 25
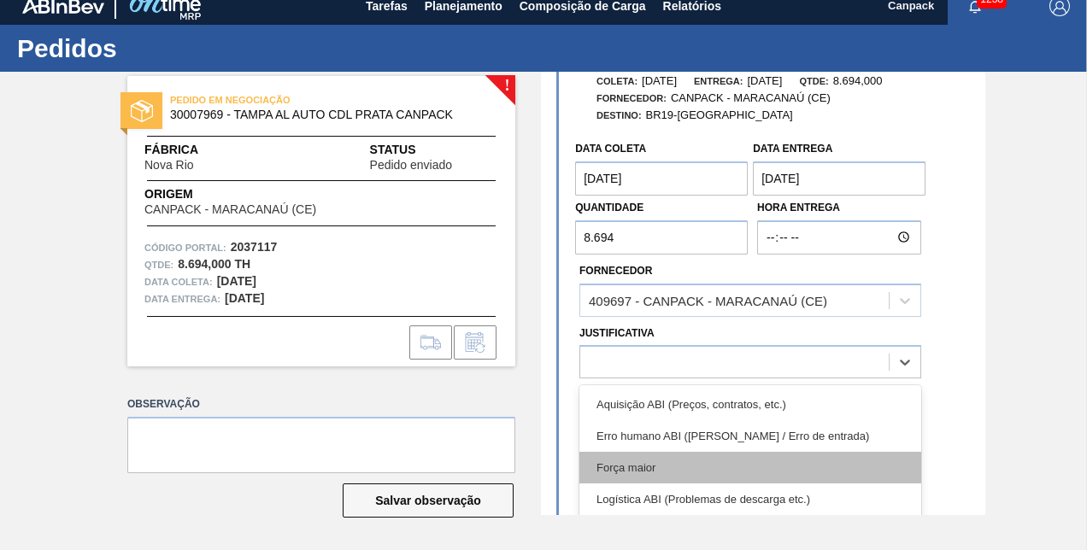
scroll to position [171, 0]
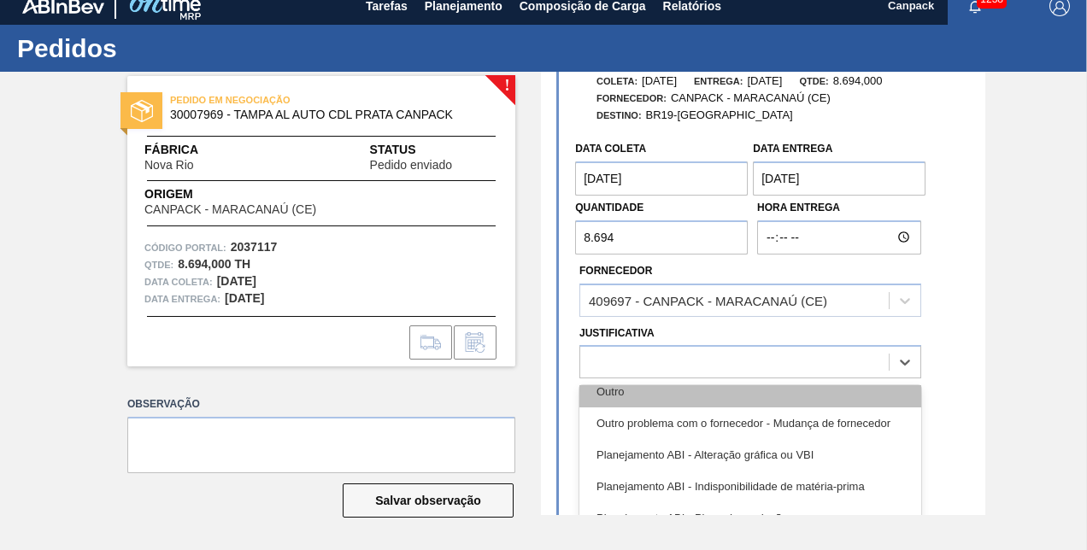
click at [626, 400] on div "Outro" at bounding box center [751, 392] width 342 height 32
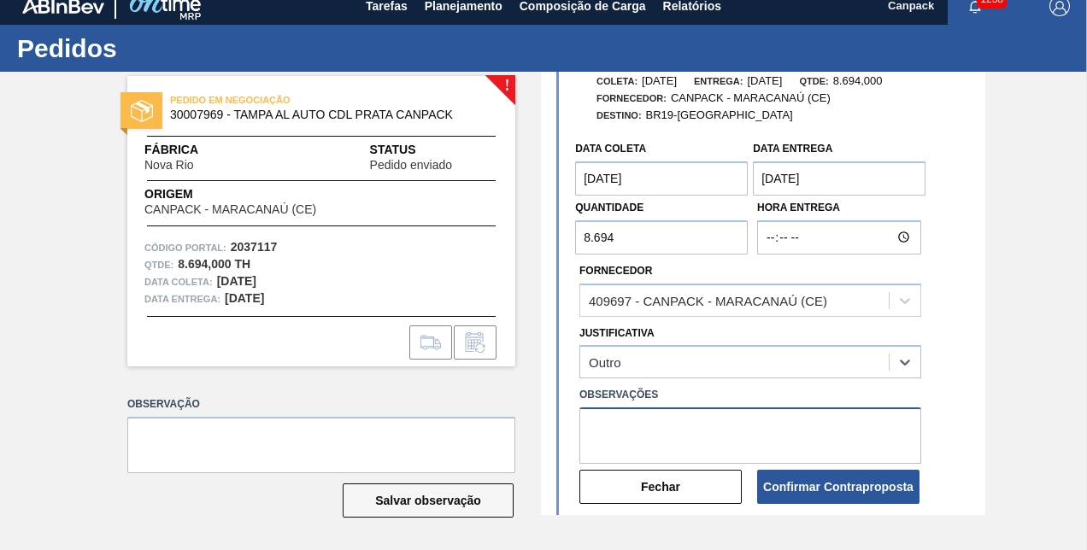
click at [638, 416] on textarea at bounding box center [751, 436] width 342 height 56
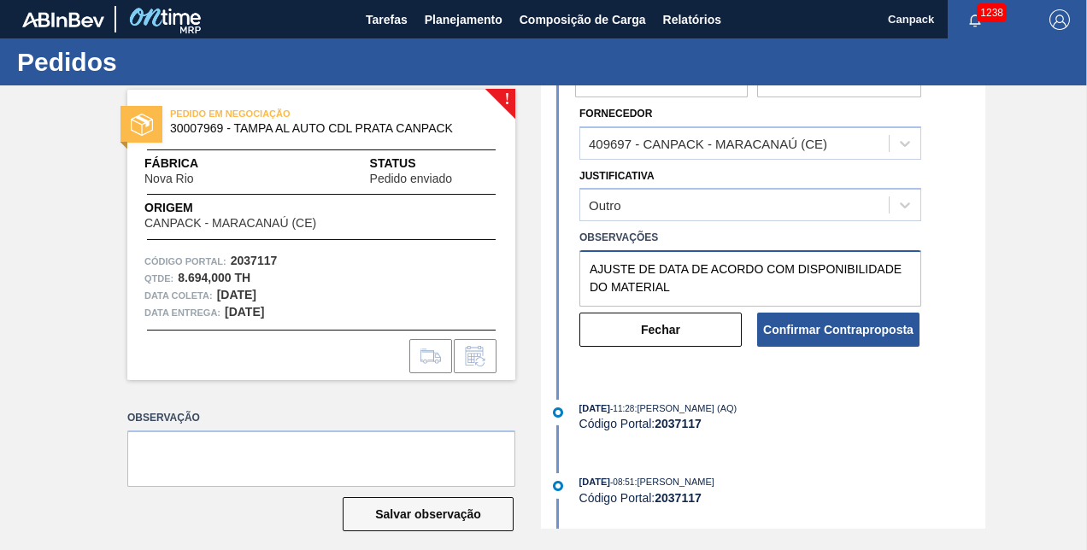
scroll to position [342, 0]
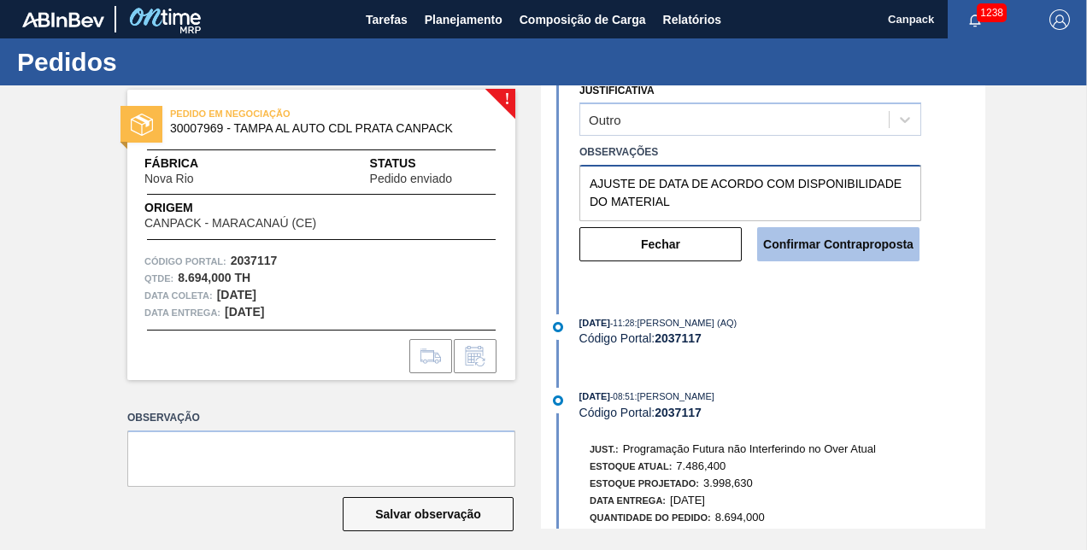
type textarea "AJUSTE DE DATA DE ACORDO COM DISPONIBILIDADE DO MATERIAL"
click at [843, 250] on button "Confirmar Contraproposta" at bounding box center [838, 244] width 162 height 34
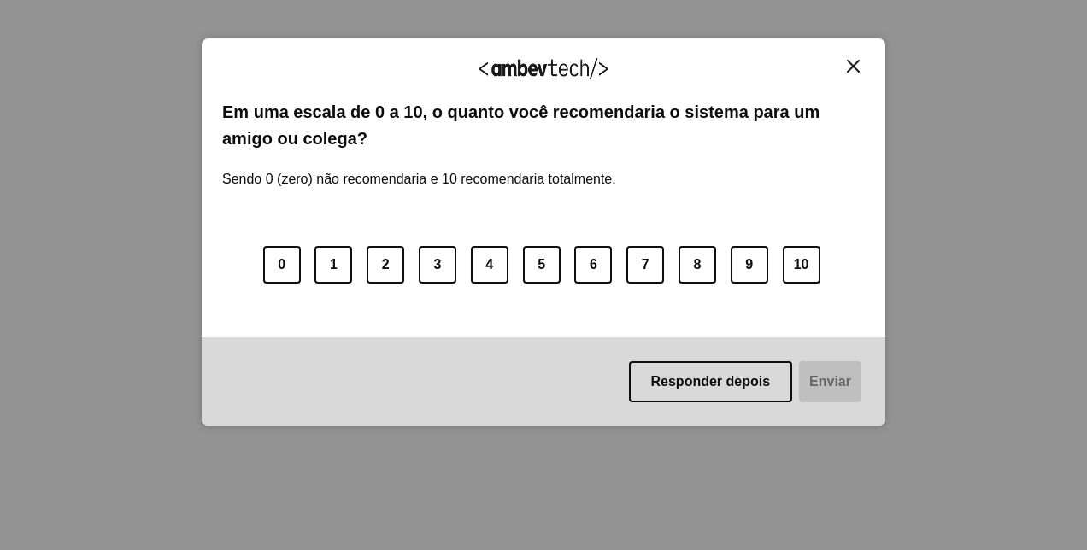
click at [851, 62] on img "Close" at bounding box center [853, 66] width 13 height 13
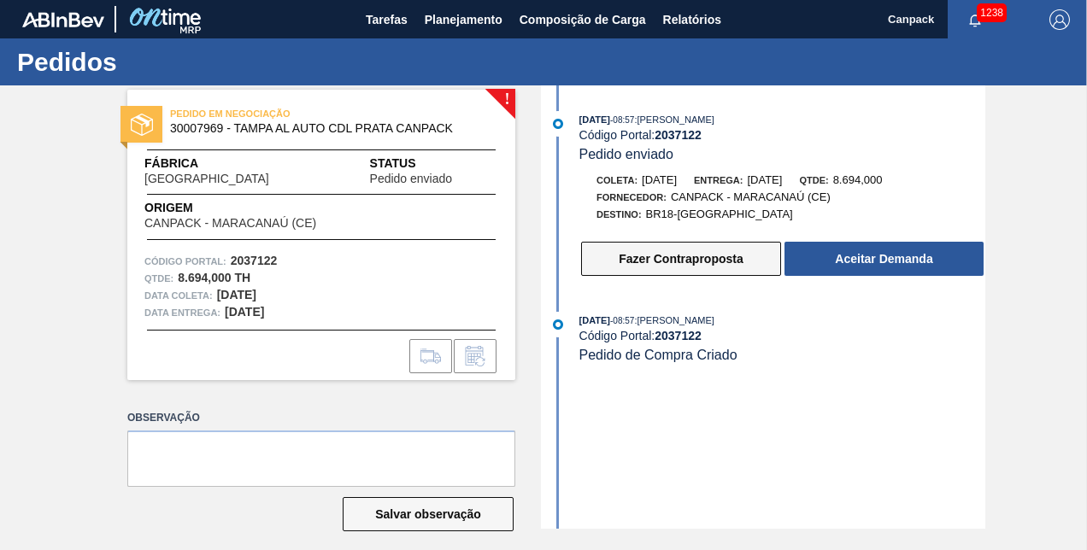
click at [656, 257] on button "Fazer Contraproposta" at bounding box center [681, 259] width 200 height 34
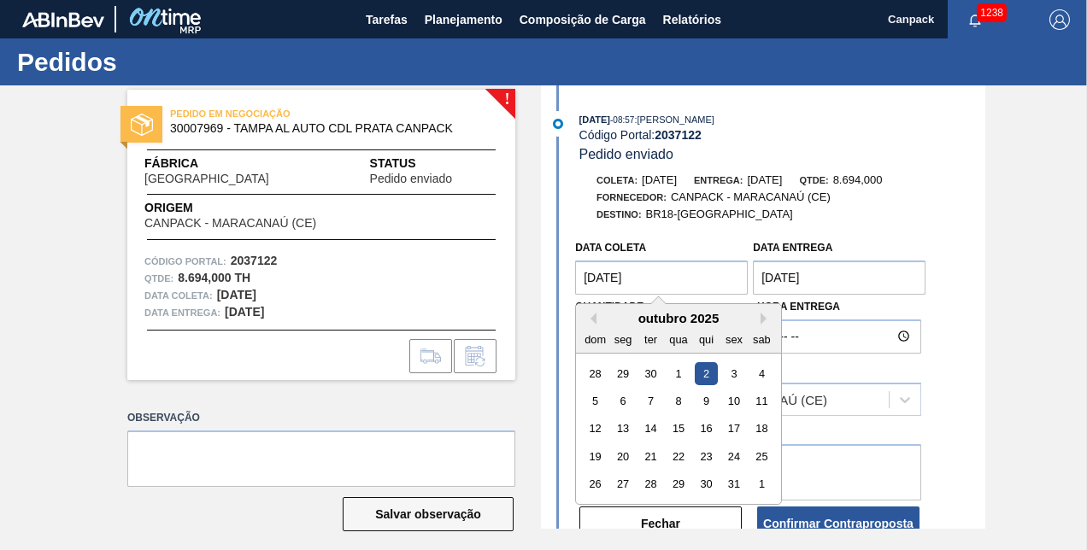
drag, startPoint x: 670, startPoint y: 288, endPoint x: 576, endPoint y: 291, distance: 94.1
click at [576, 291] on coleta "[DATE]" at bounding box center [661, 278] width 173 height 34
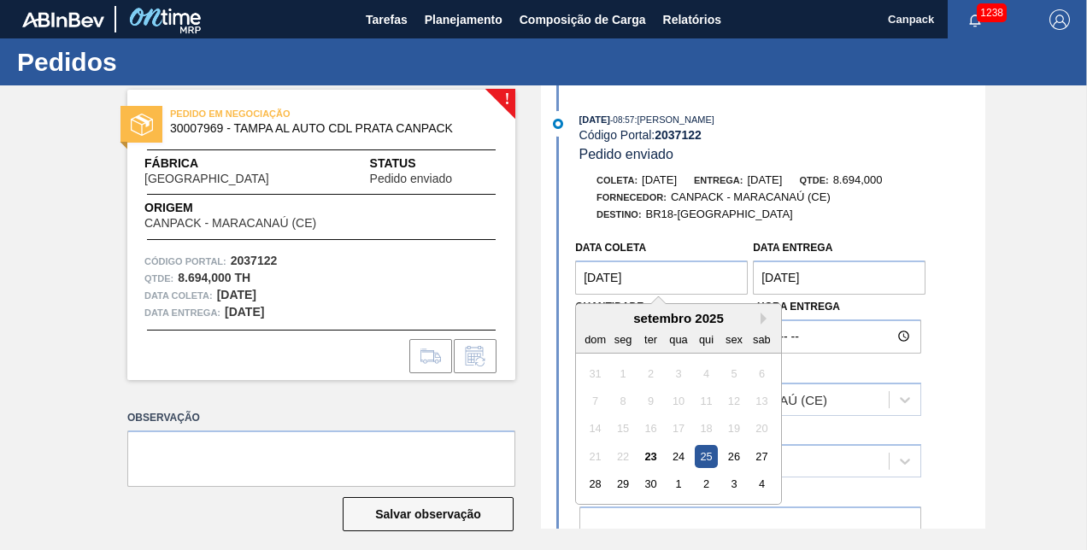
type coleta "[DATE]"
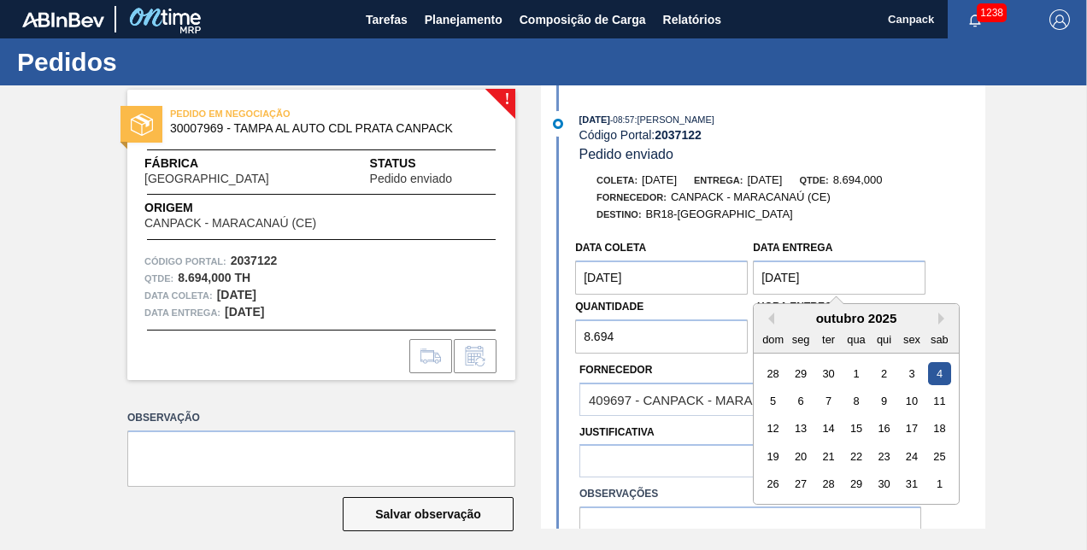
click at [848, 281] on entrega "[DATE]" at bounding box center [839, 278] width 173 height 34
drag, startPoint x: 805, startPoint y: 279, endPoint x: 733, endPoint y: 279, distance: 72.7
click at [733, 279] on div "Data coleta [DATE] Data entrega [DATE] Previous Month Next Month [DATE] dom seg…" at bounding box center [751, 293] width 356 height 122
type entrega "[DATE]"
click at [889, 215] on div "Destino: BR18-[GEOGRAPHIC_DATA]" at bounding box center [783, 214] width 406 height 17
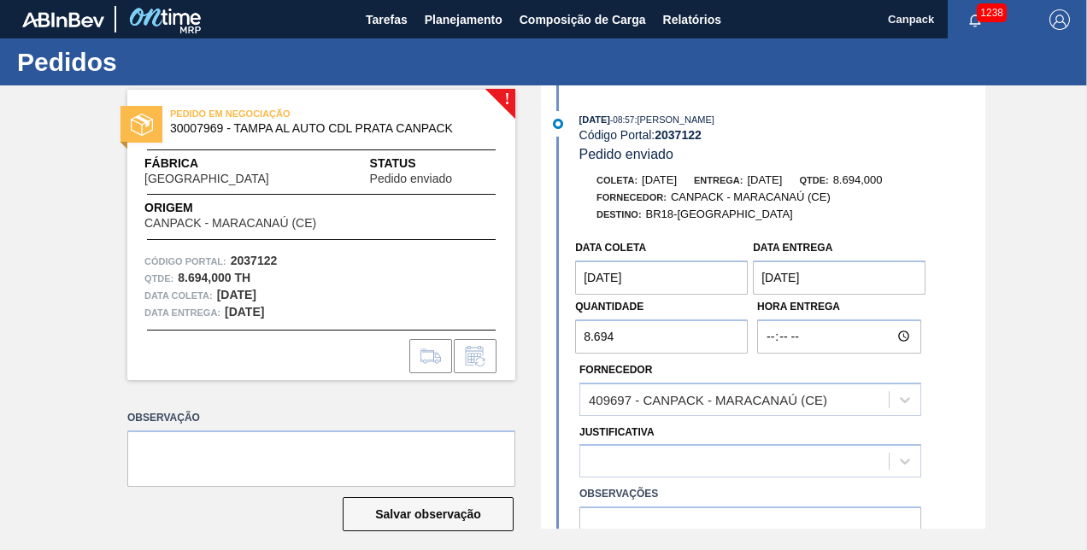
scroll to position [85, 0]
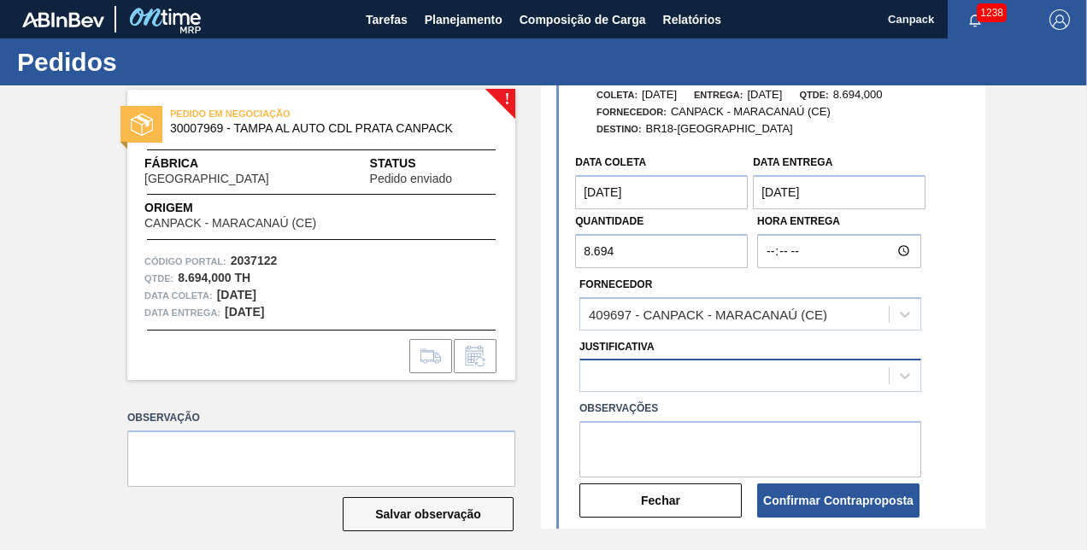
click at [730, 370] on div at bounding box center [734, 376] width 309 height 25
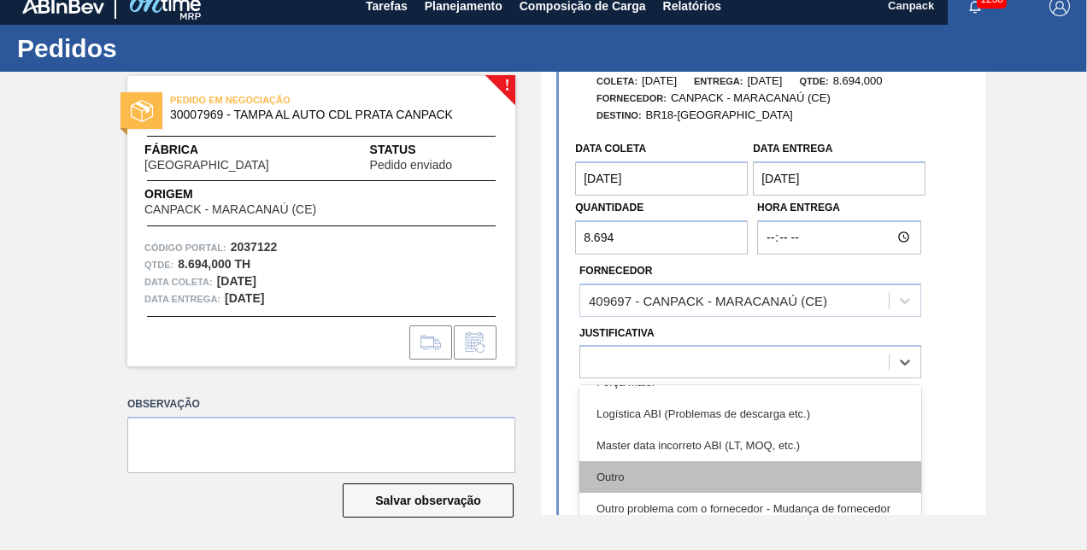
click at [637, 472] on div "Outro" at bounding box center [751, 478] width 342 height 32
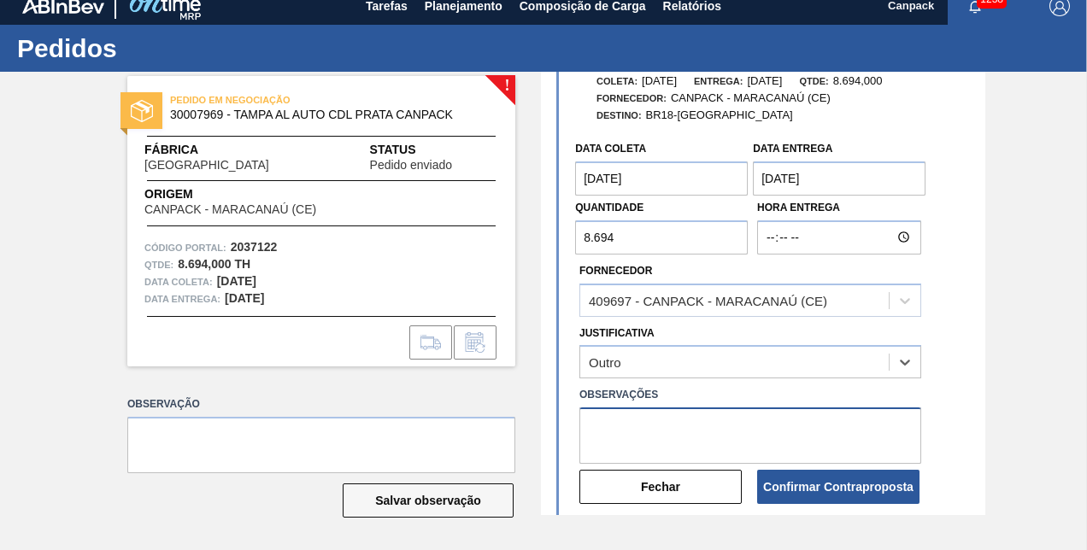
click at [645, 444] on textarea at bounding box center [751, 436] width 342 height 56
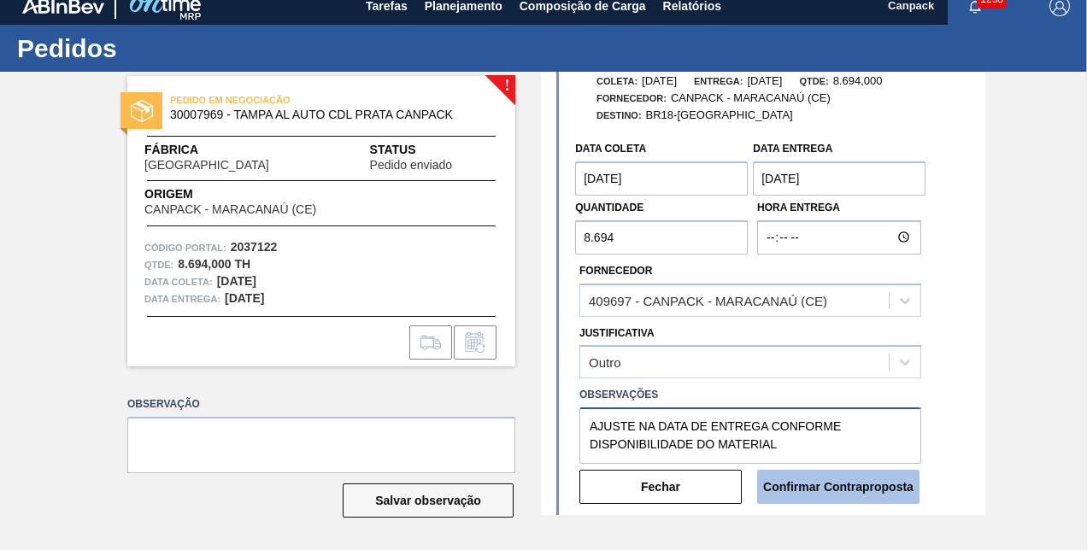
type textarea "AJUSTE NA DATA DE ENTREGA CONFORME DISPONIBILIDADE DO MATERIAL"
click at [823, 484] on button "Confirmar Contraproposta" at bounding box center [838, 487] width 162 height 34
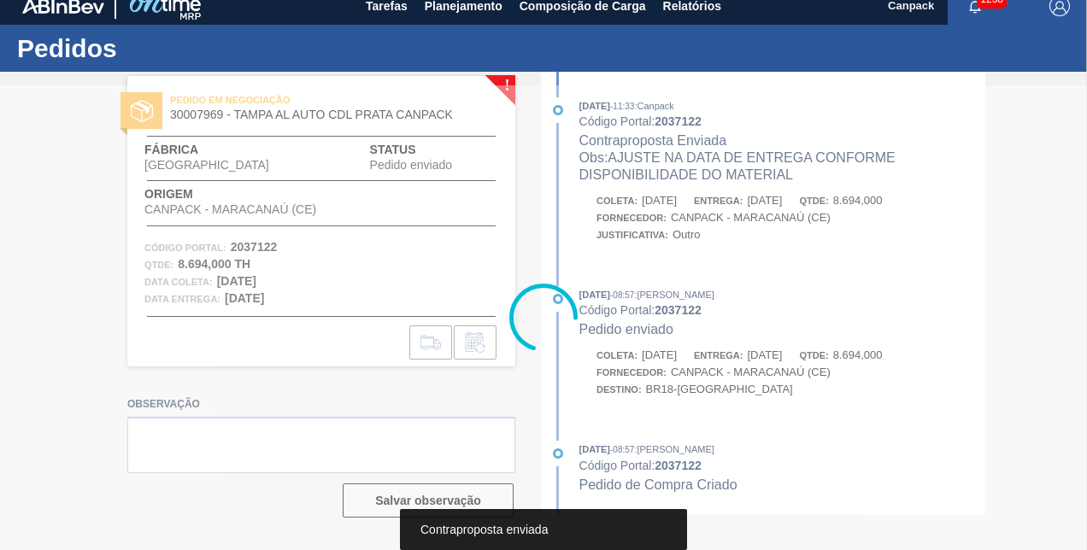
scroll to position [0, 0]
